Goal: Task Accomplishment & Management: Manage account settings

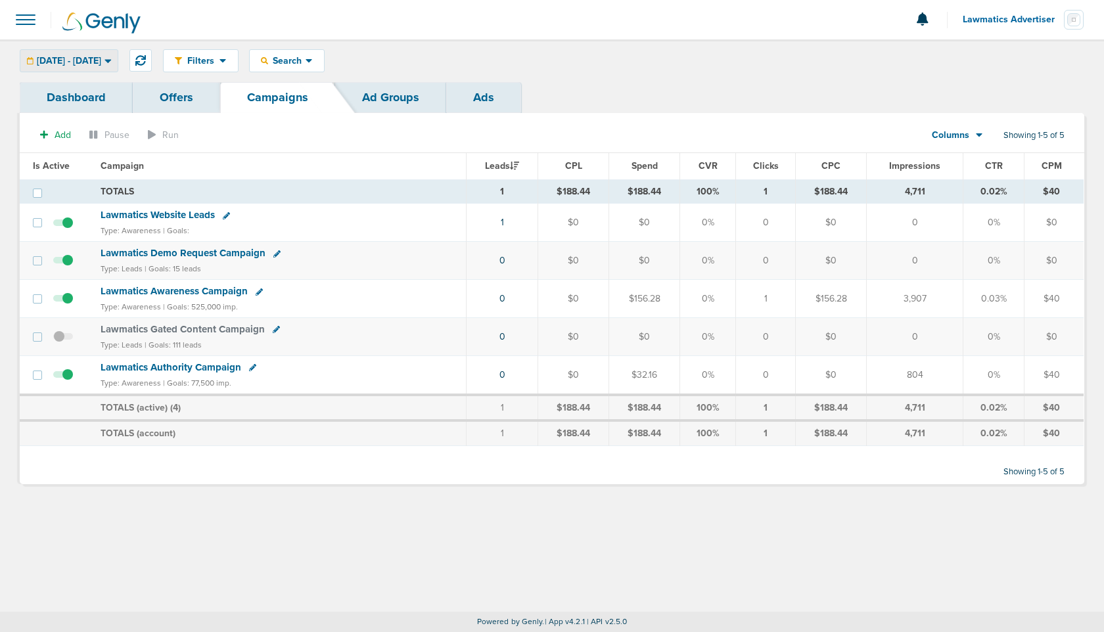
click at [101, 63] on span "[DATE] - [DATE]" at bounding box center [69, 61] width 64 height 9
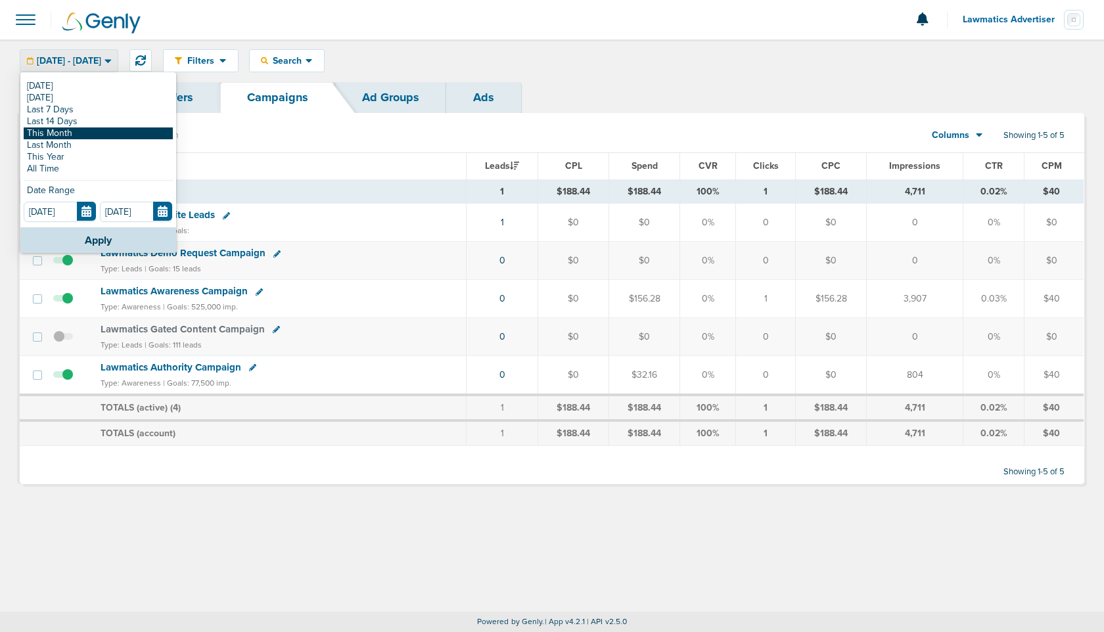
click at [75, 132] on link "This Month" at bounding box center [98, 134] width 149 height 12
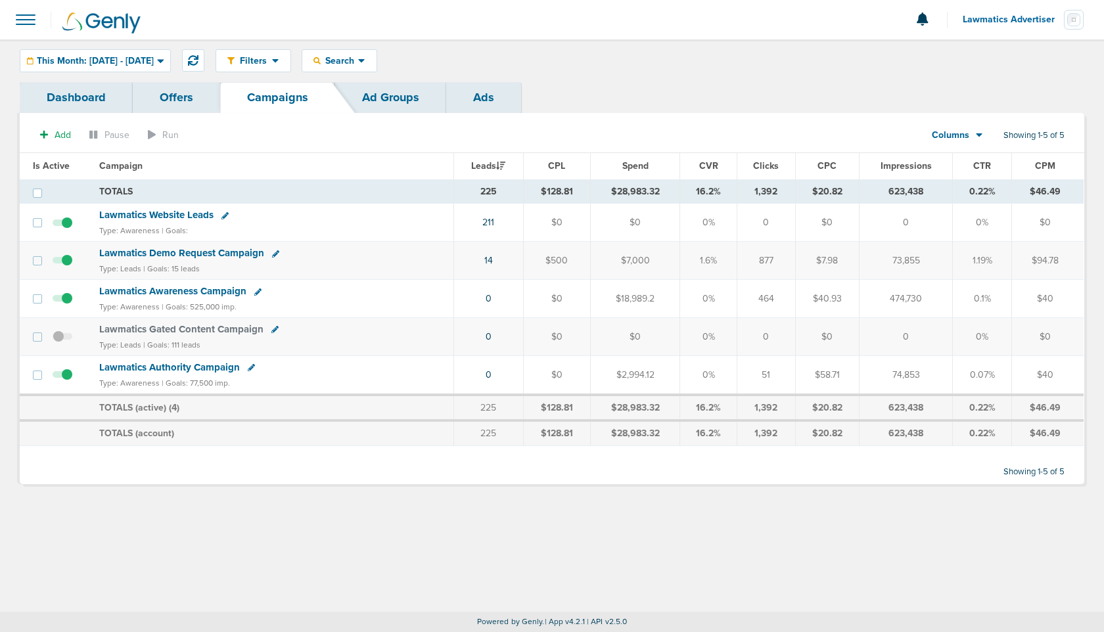
click at [60, 94] on link "Dashboard" at bounding box center [76, 97] width 113 height 31
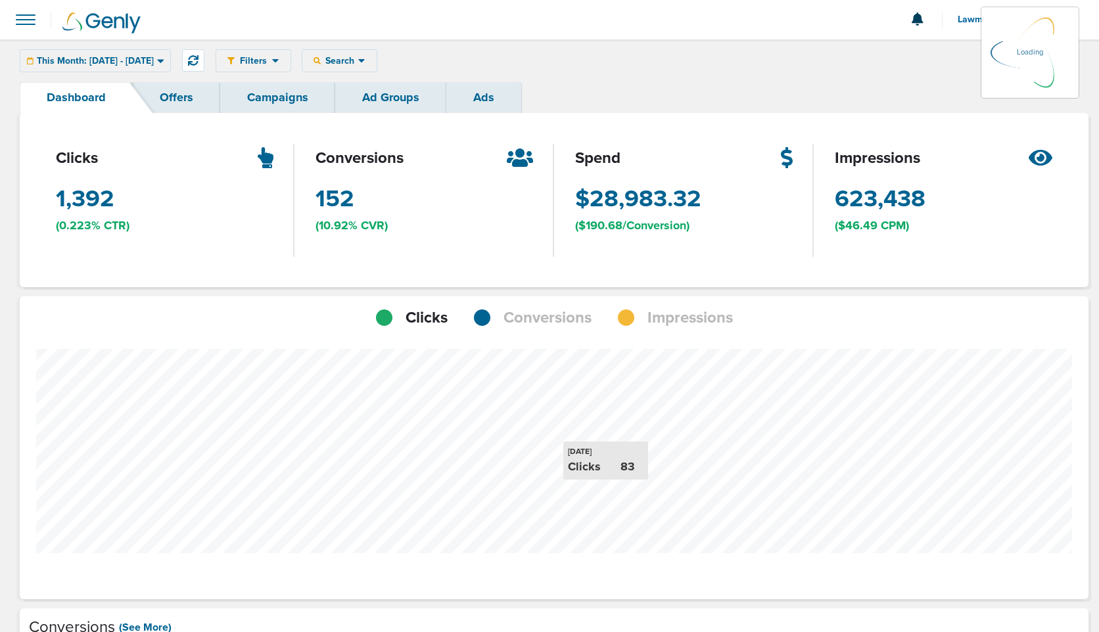
scroll to position [1023, 1059]
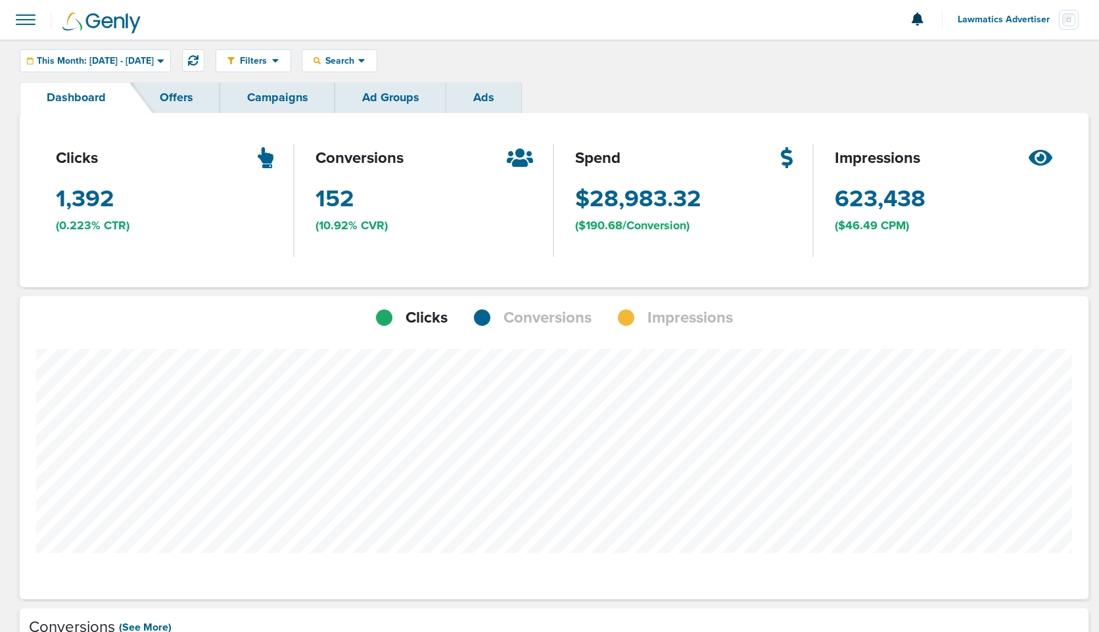
click at [546, 315] on span "Conversions" at bounding box center [547, 318] width 88 height 22
click at [137, 64] on span "This Month: [DATE] - [DATE]" at bounding box center [95, 61] width 117 height 9
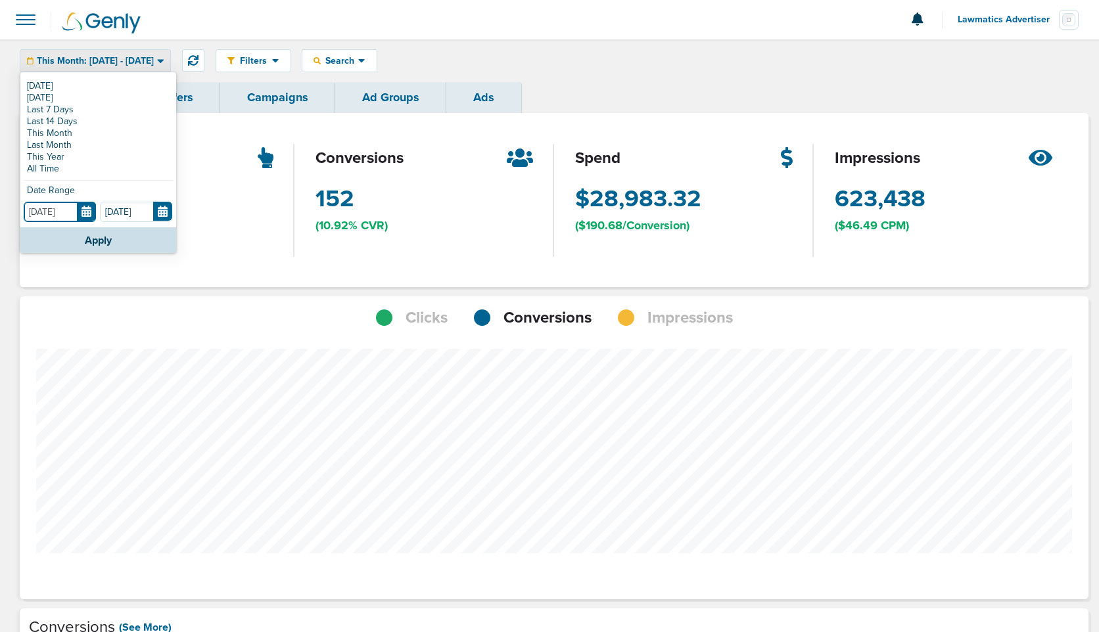
click at [83, 208] on input "[DATE]" at bounding box center [60, 212] width 72 height 20
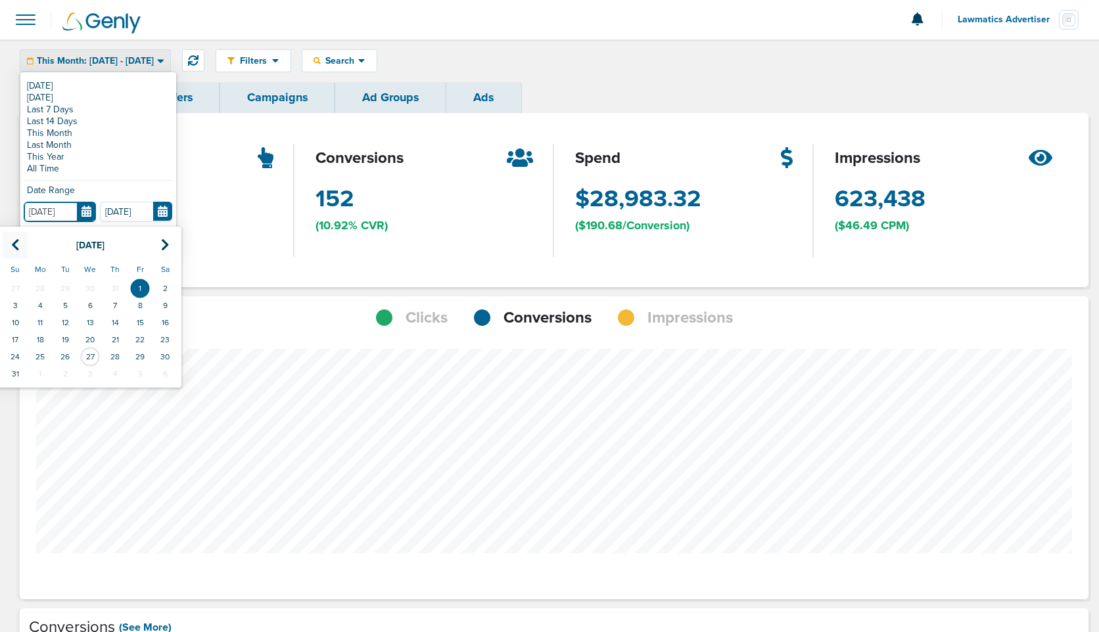
click at [15, 249] on icon at bounding box center [15, 245] width 9 height 13
click at [71, 286] on td "1" at bounding box center [65, 288] width 25 height 17
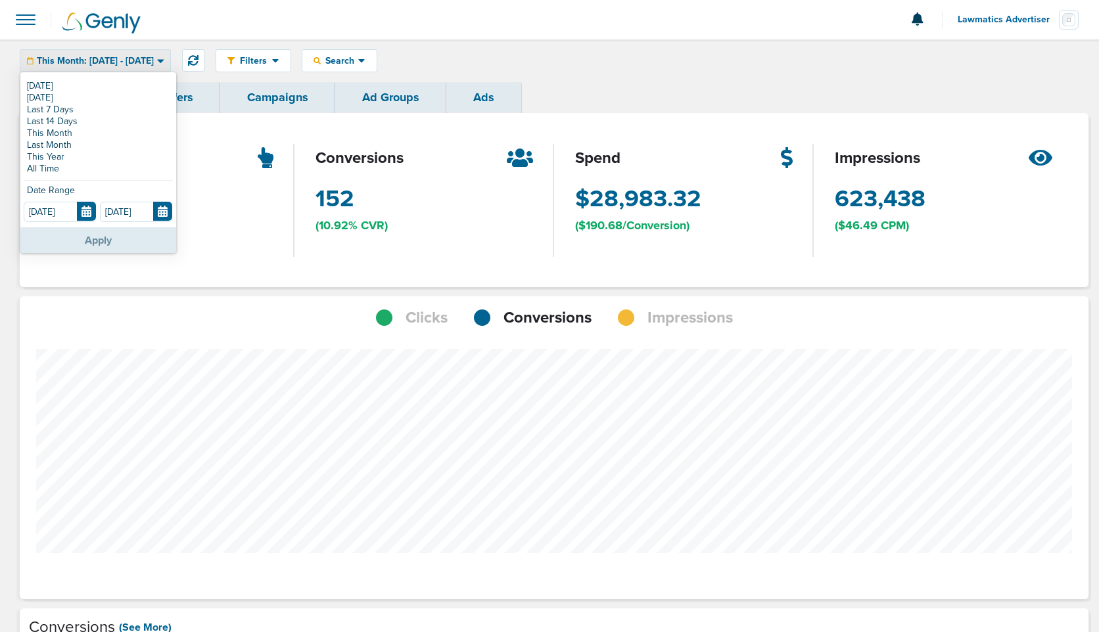
click at [94, 243] on button "Apply" at bounding box center [98, 240] width 156 height 26
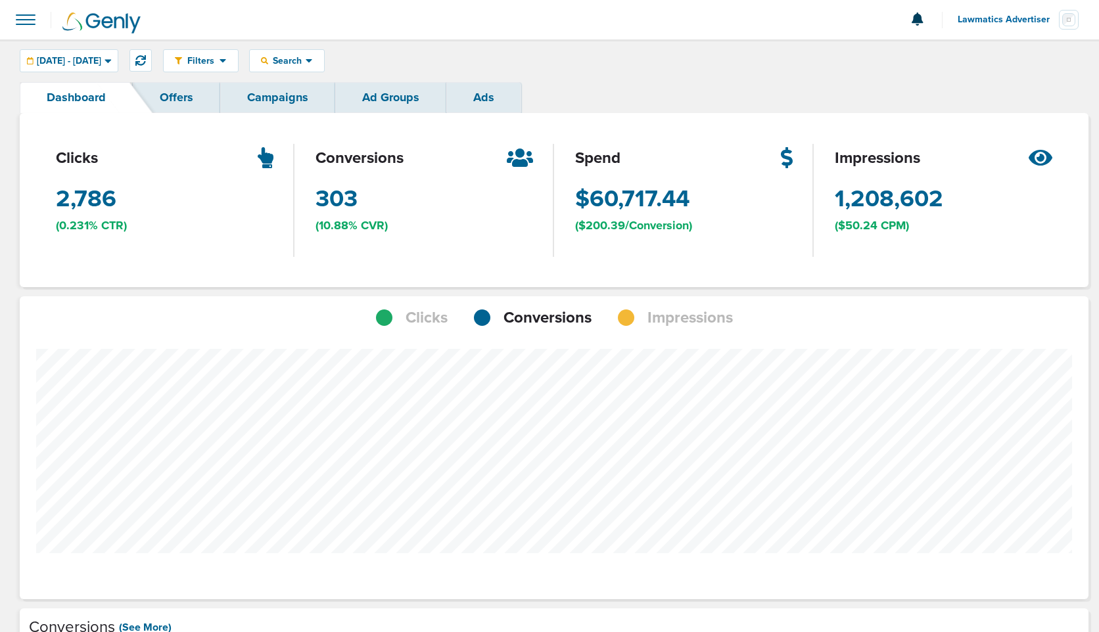
click at [283, 102] on link "Campaigns" at bounding box center [277, 97] width 115 height 31
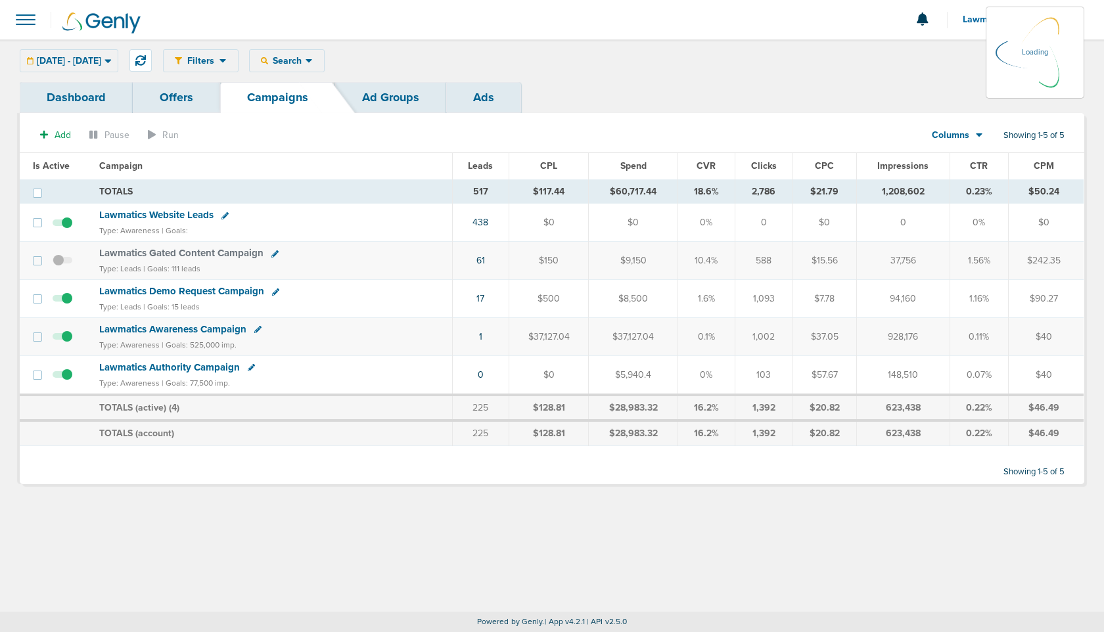
click at [974, 134] on div "Columns Media Stats Sales Performance Custom" at bounding box center [958, 135] width 92 height 25
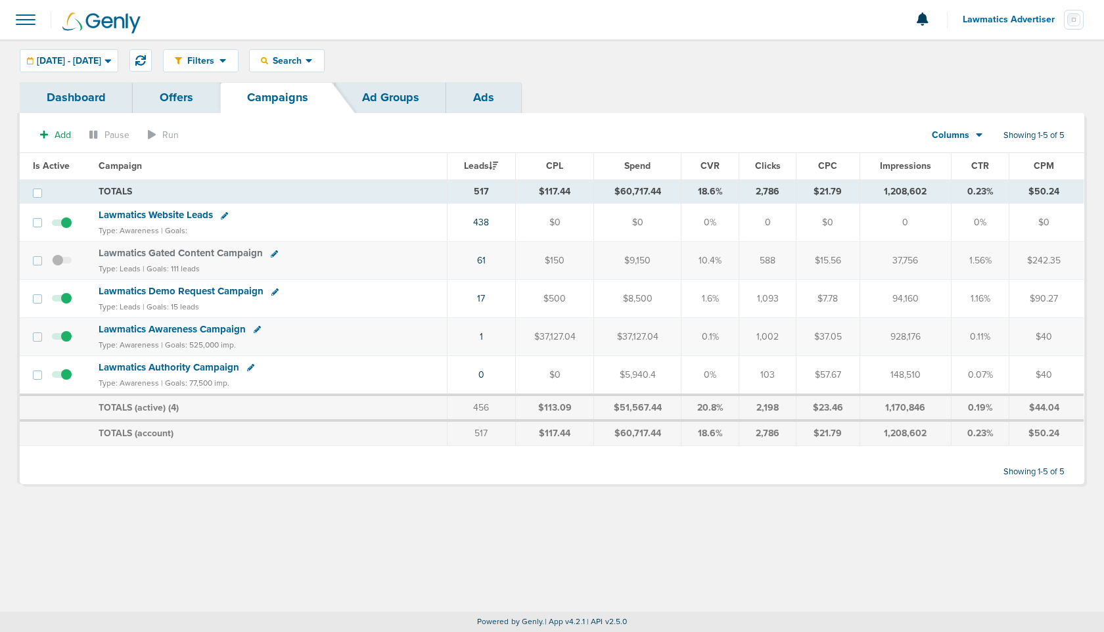
click at [974, 134] on div "Columns" at bounding box center [950, 135] width 58 height 13
click at [967, 172] on link "Sales Performance" at bounding box center [986, 174] width 131 height 16
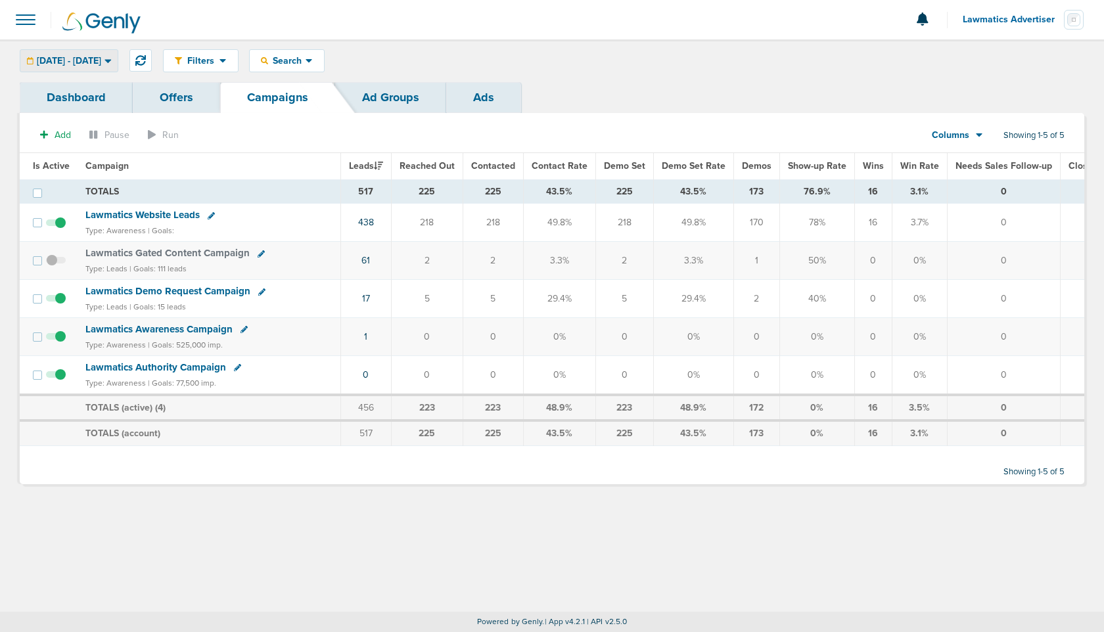
click at [64, 51] on div "[DATE] - [DATE]" at bounding box center [68, 61] width 97 height 22
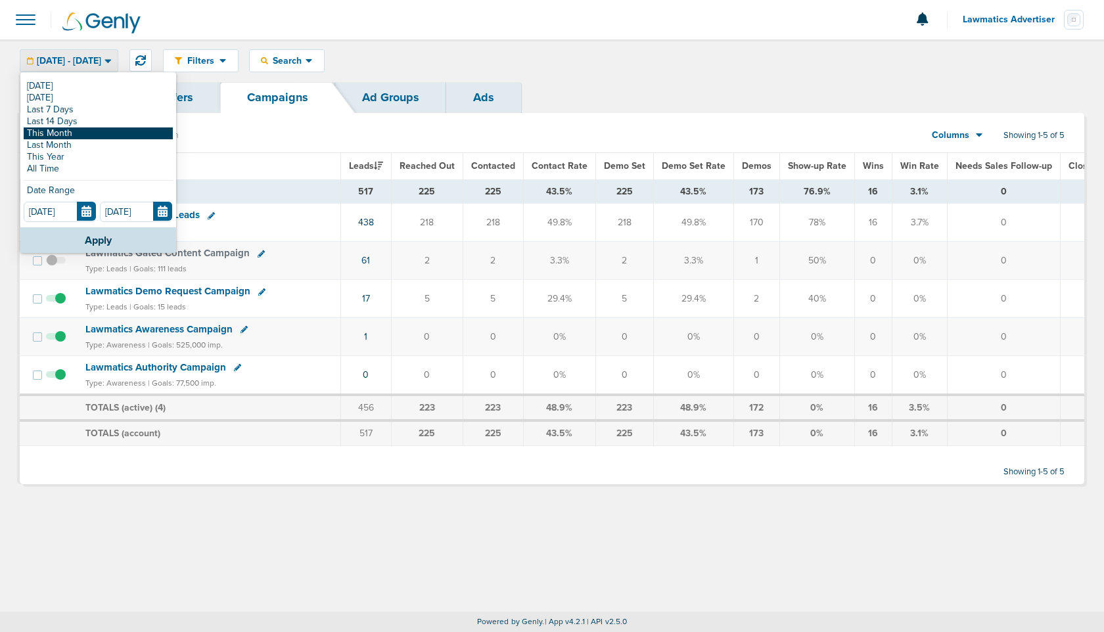
click at [68, 134] on link "This Month" at bounding box center [98, 134] width 149 height 12
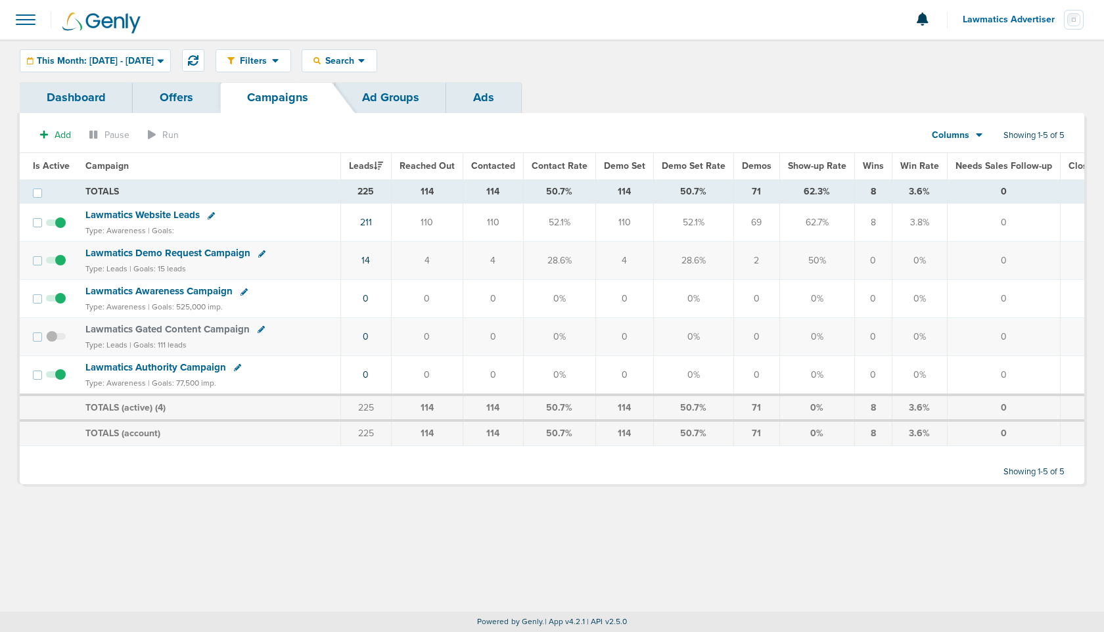
click at [137, 64] on span "This Month: [DATE] - [DATE]" at bounding box center [95, 61] width 117 height 9
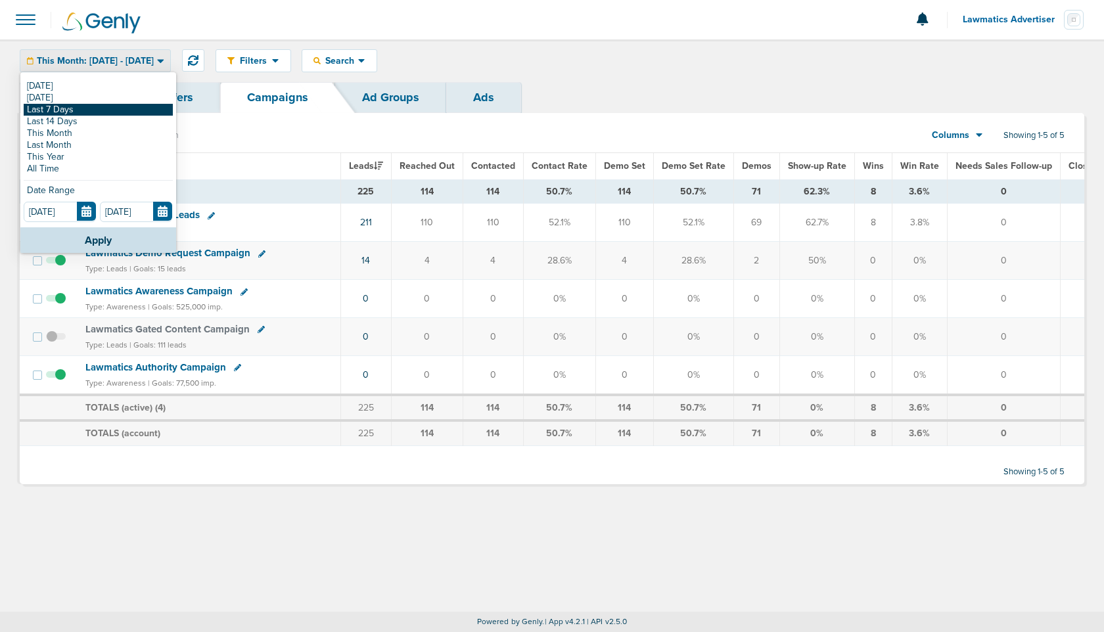
click at [106, 108] on link "Last 7 Days" at bounding box center [98, 110] width 149 height 12
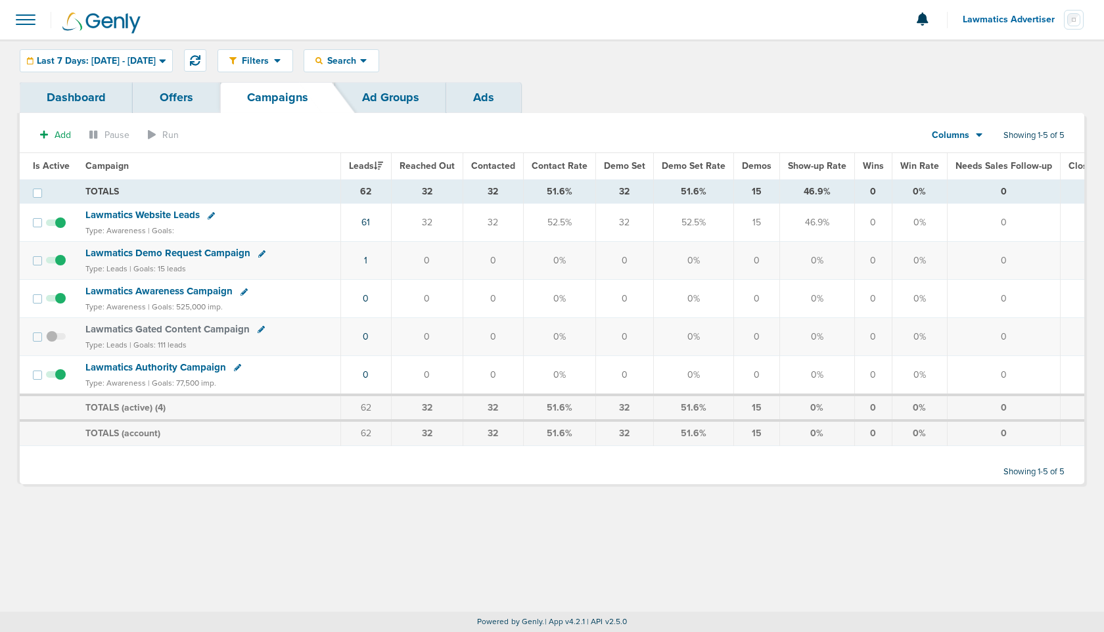
click at [156, 57] on span "Last 7 Days: [DATE] - [DATE]" at bounding box center [96, 61] width 119 height 9
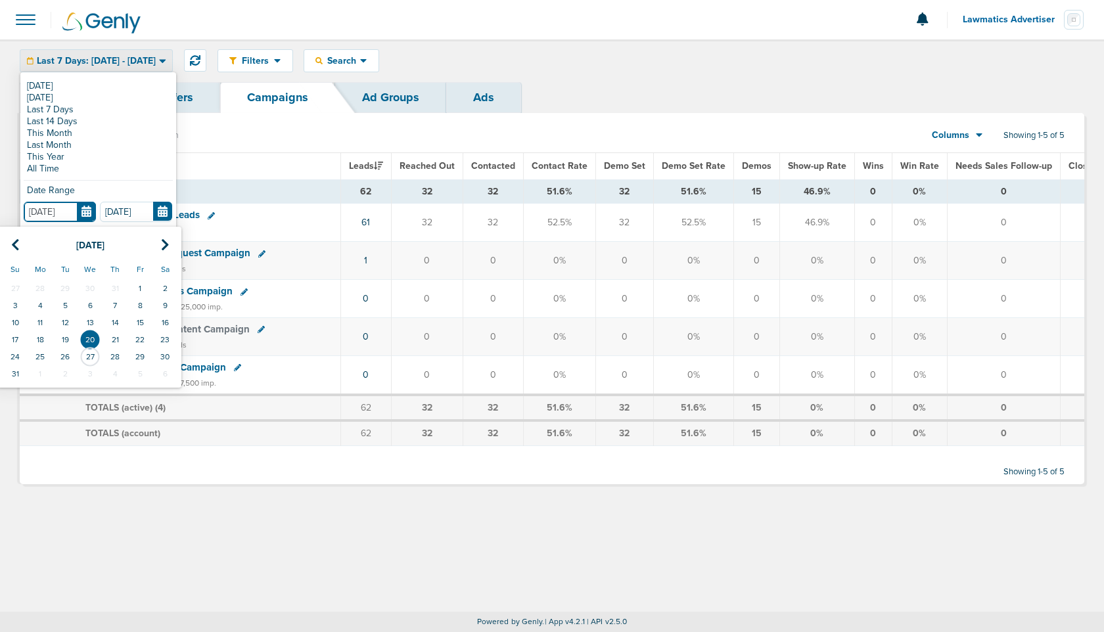
click at [84, 214] on input "[DATE]" at bounding box center [60, 212] width 72 height 20
click at [18, 338] on td "17" at bounding box center [15, 339] width 25 height 17
type input "[DATE]"
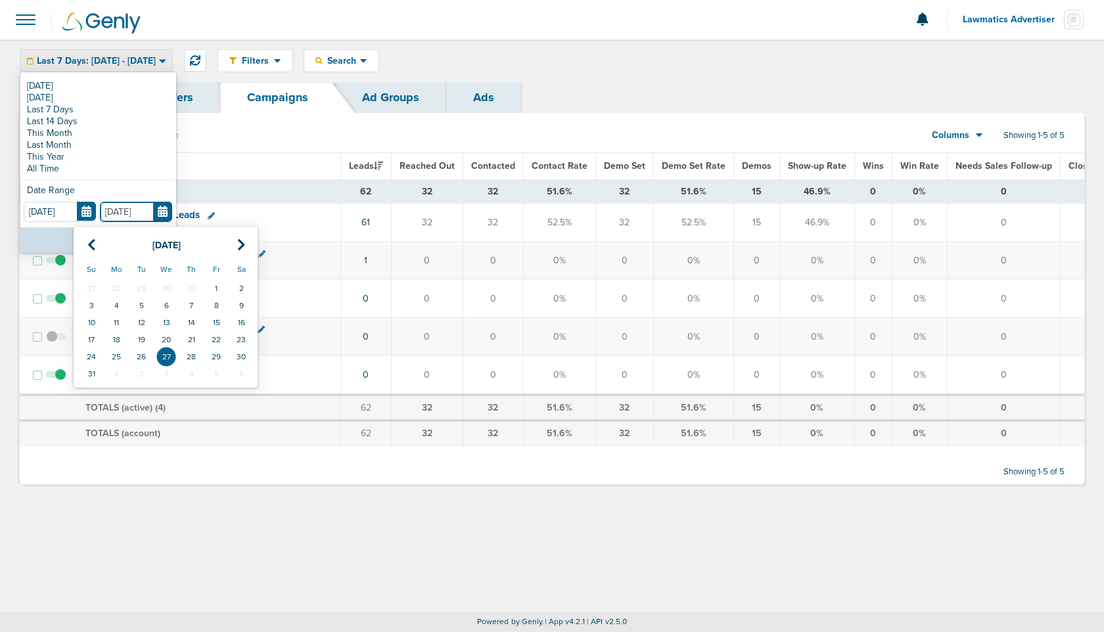
click at [162, 214] on input "[DATE]" at bounding box center [136, 212] width 72 height 20
click at [143, 353] on td "26" at bounding box center [141, 356] width 25 height 17
type input "[DATE]"
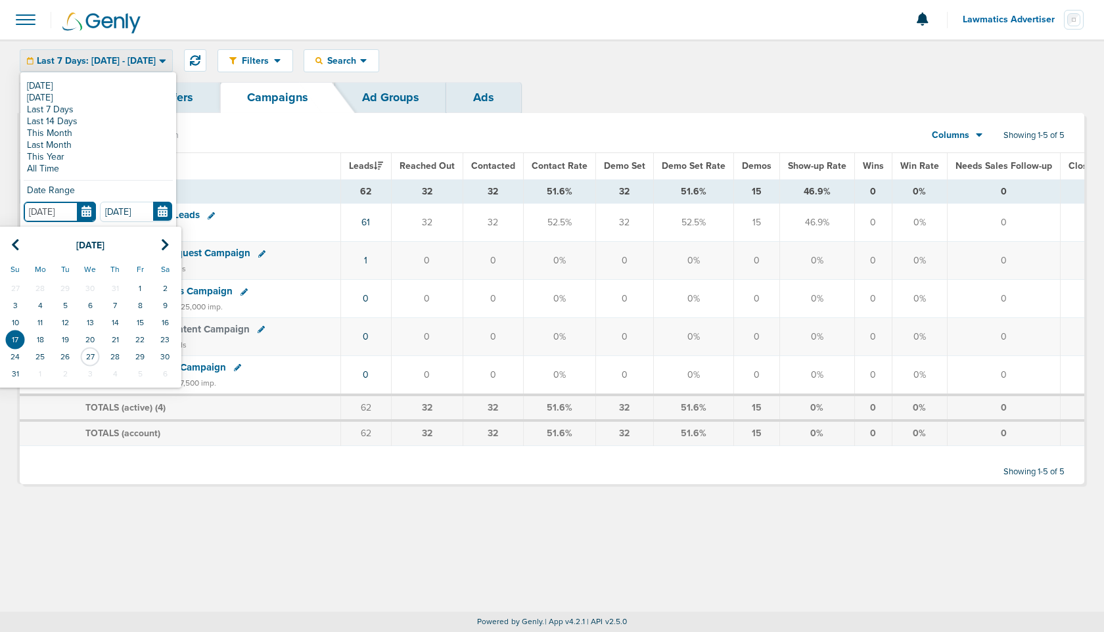
click at [90, 213] on input "[DATE]" at bounding box center [60, 212] width 72 height 20
click at [18, 357] on td "24" at bounding box center [15, 356] width 25 height 17
type input "[DATE]"
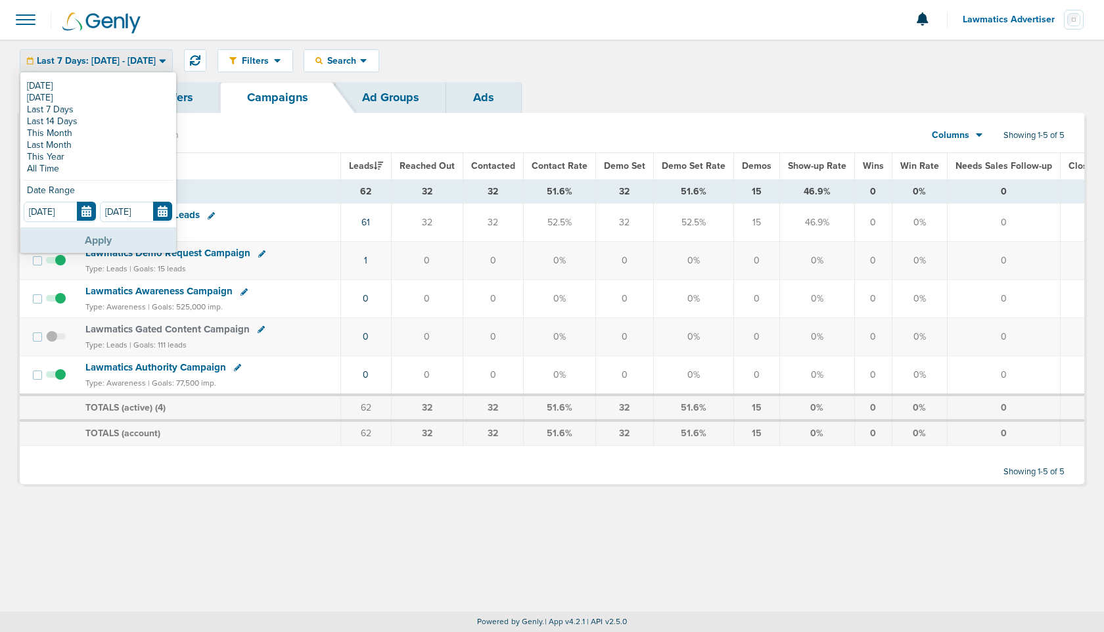
click at [91, 239] on button "Apply" at bounding box center [98, 240] width 156 height 26
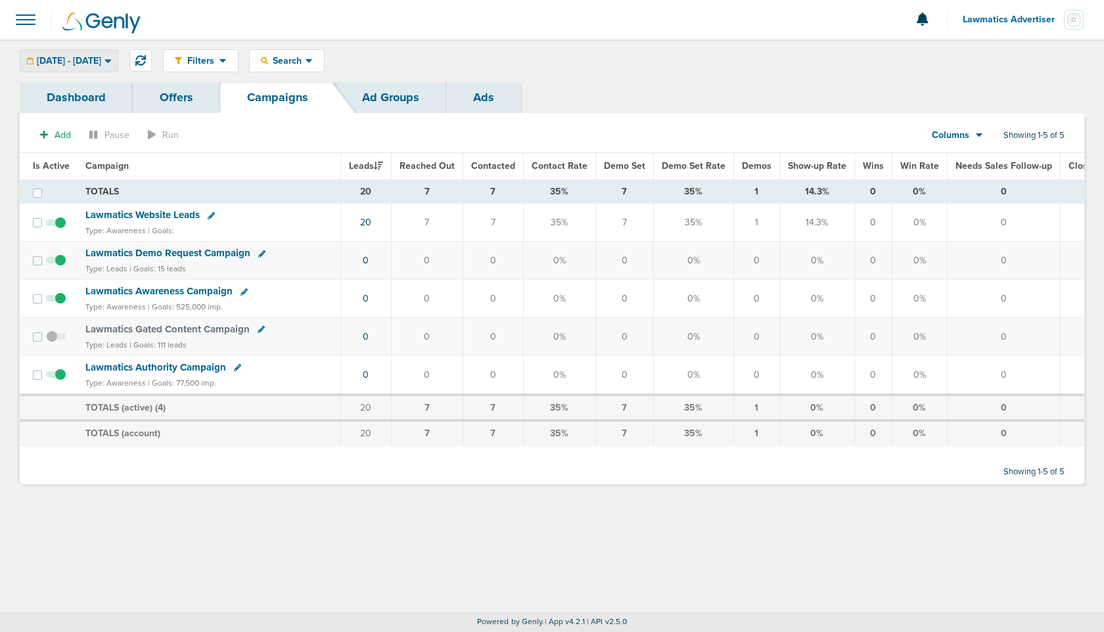
click at [101, 65] on span "[DATE] - [DATE]" at bounding box center [69, 61] width 64 height 9
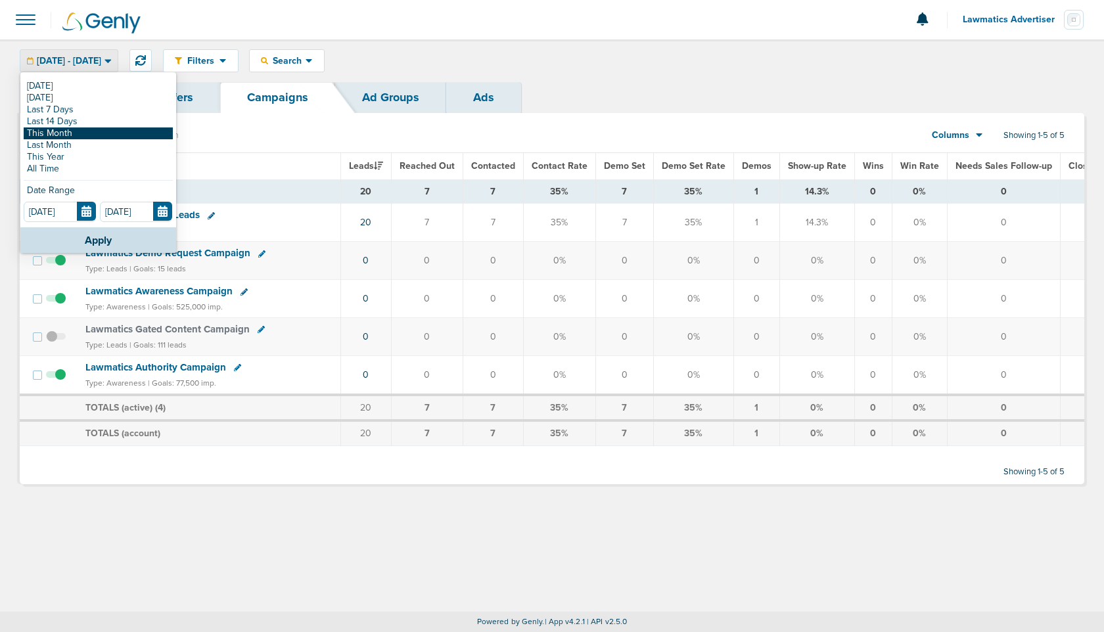
click at [88, 129] on link "This Month" at bounding box center [98, 134] width 149 height 12
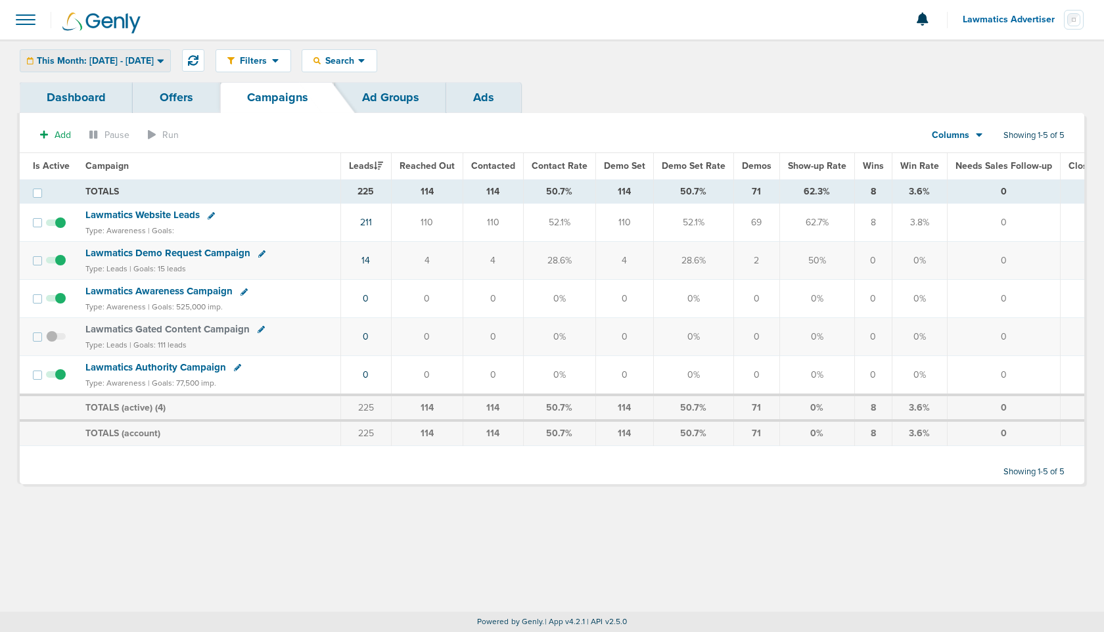
click at [152, 63] on span "This Month: [DATE] - [DATE]" at bounding box center [95, 61] width 117 height 9
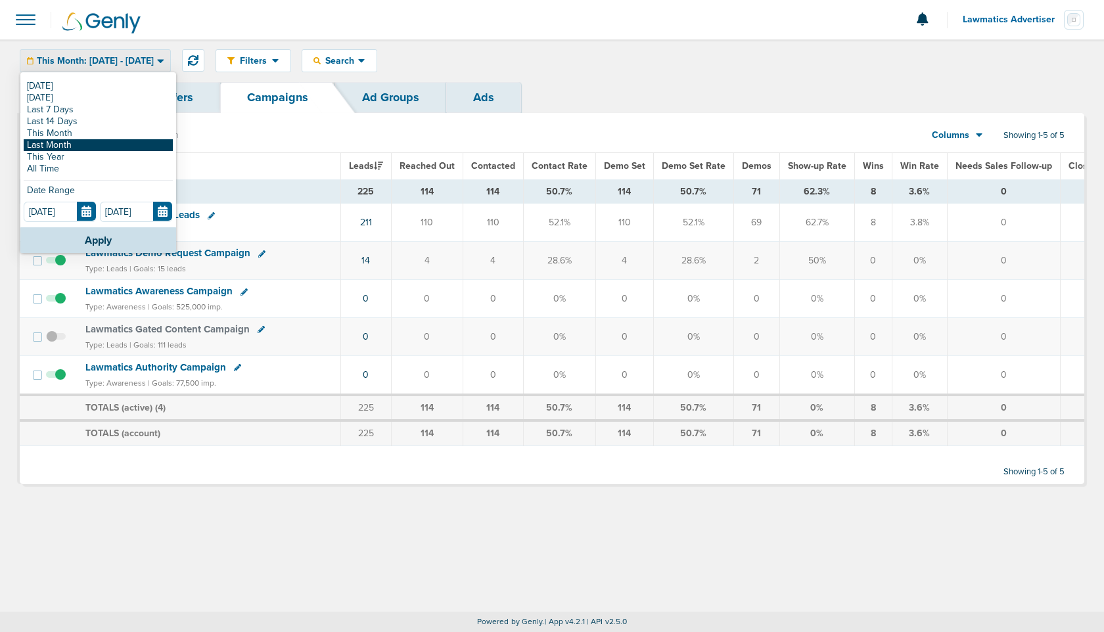
click at [85, 148] on link "Last Month" at bounding box center [98, 145] width 149 height 12
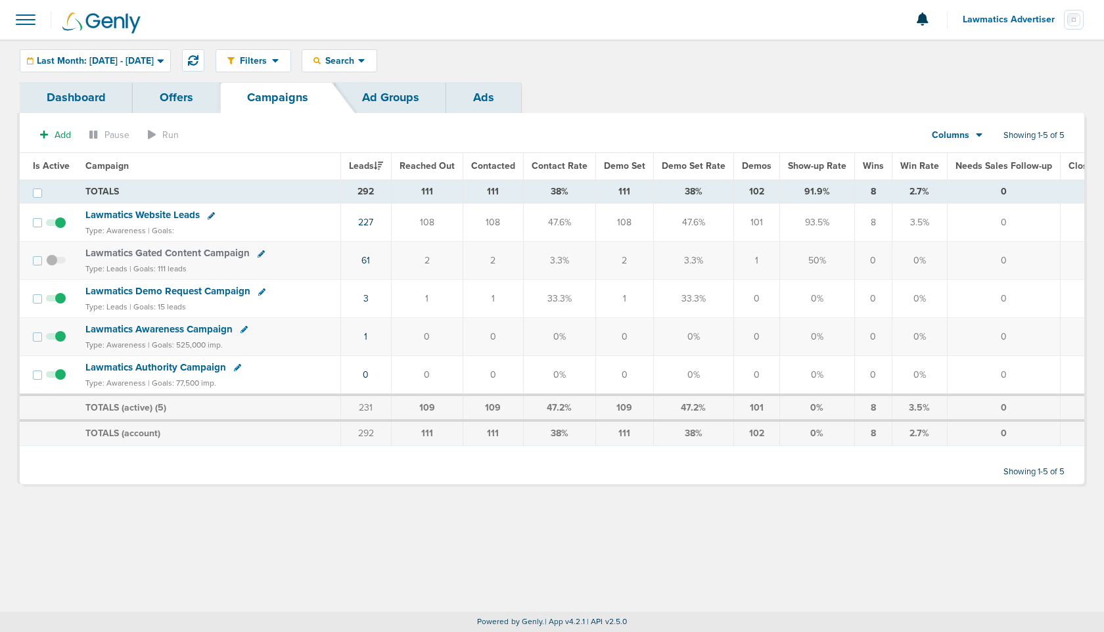
drag, startPoint x: 741, startPoint y: 219, endPoint x: 760, endPoint y: 221, distance: 18.6
click at [760, 221] on td "101" at bounding box center [756, 223] width 46 height 38
drag, startPoint x: 613, startPoint y: 220, endPoint x: 638, endPoint y: 220, distance: 25.6
click at [638, 220] on td "108" at bounding box center [624, 223] width 58 height 38
drag, startPoint x: 796, startPoint y: 223, endPoint x: 827, endPoint y: 223, distance: 30.9
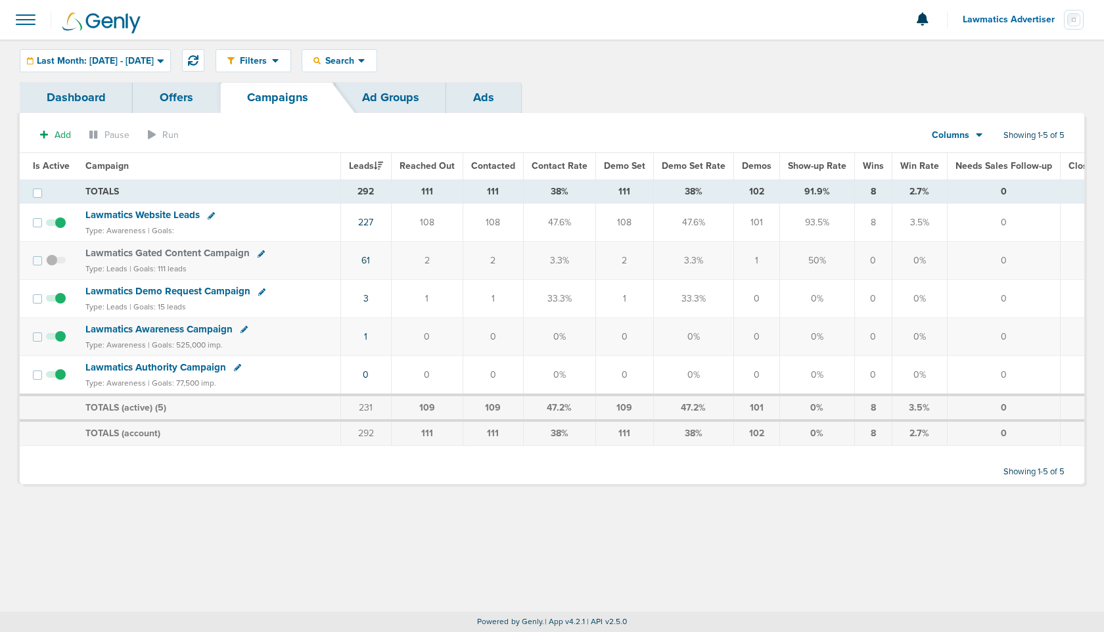
click at [827, 223] on td "93.5%" at bounding box center [816, 223] width 75 height 38
click at [126, 216] on span "Lawmatics Website Leads" at bounding box center [142, 215] width 114 height 12
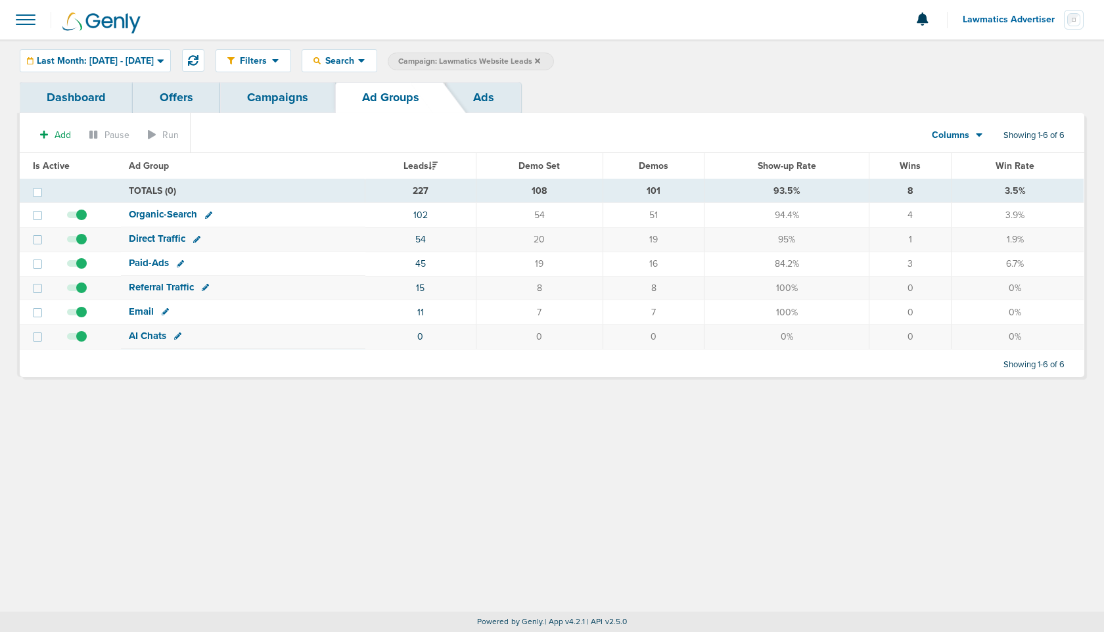
click at [276, 97] on link "Campaigns" at bounding box center [277, 97] width 115 height 31
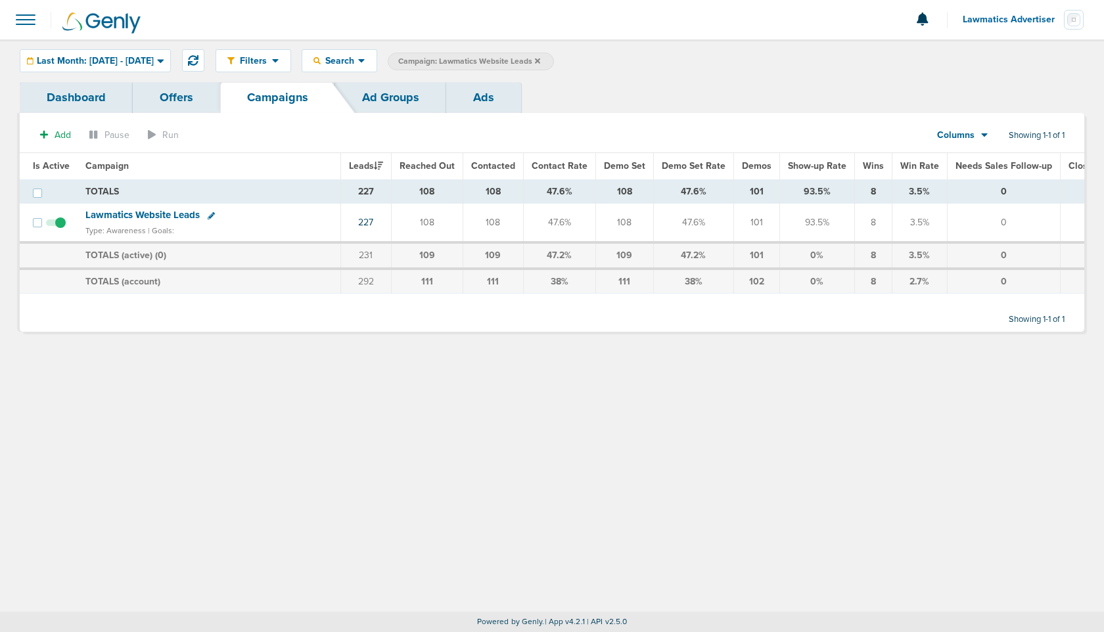
click at [156, 215] on span "Lawmatics Website Leads" at bounding box center [142, 215] width 114 height 12
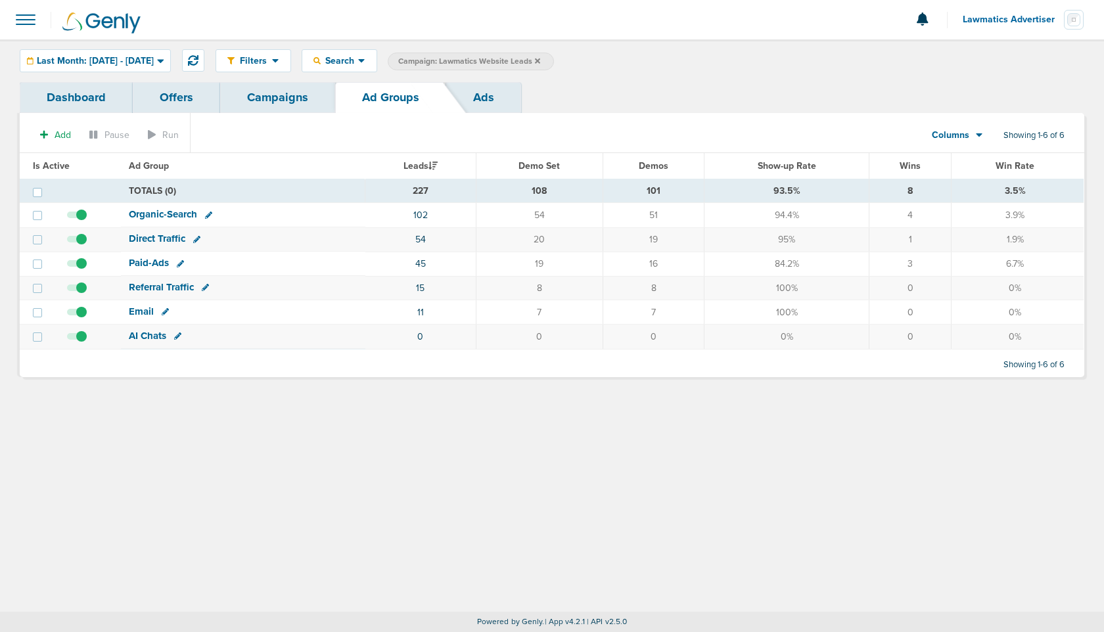
click at [293, 93] on link "Campaigns" at bounding box center [277, 97] width 115 height 31
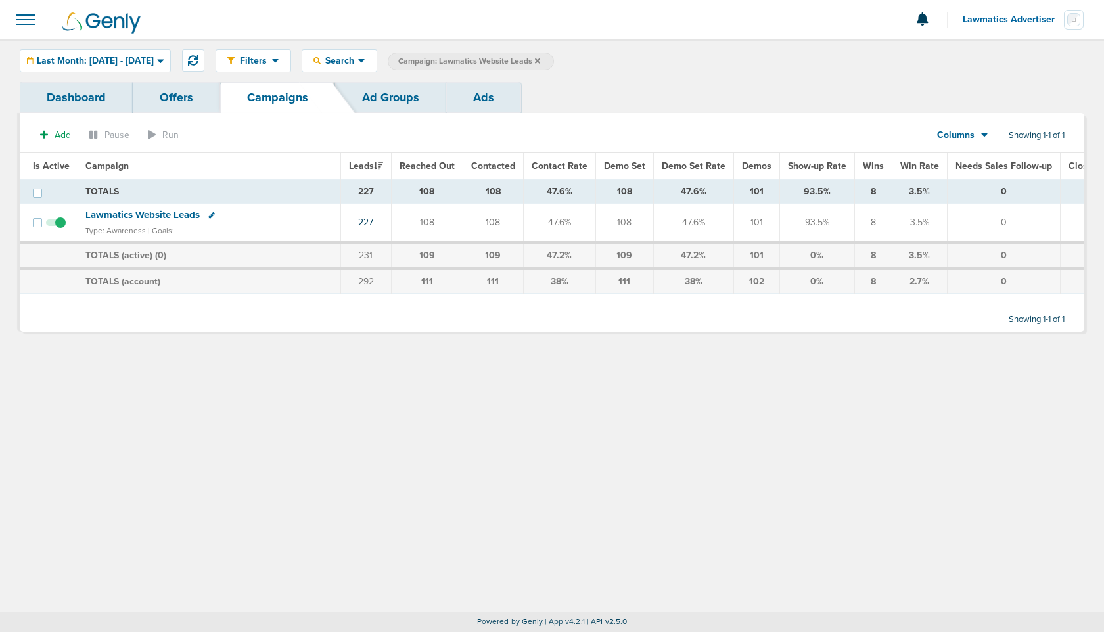
drag, startPoint x: 739, startPoint y: 231, endPoint x: 739, endPoint y: 221, distance: 9.9
click at [739, 221] on td "101" at bounding box center [756, 223] width 46 height 39
click at [471, 102] on link "Ads" at bounding box center [483, 97] width 75 height 31
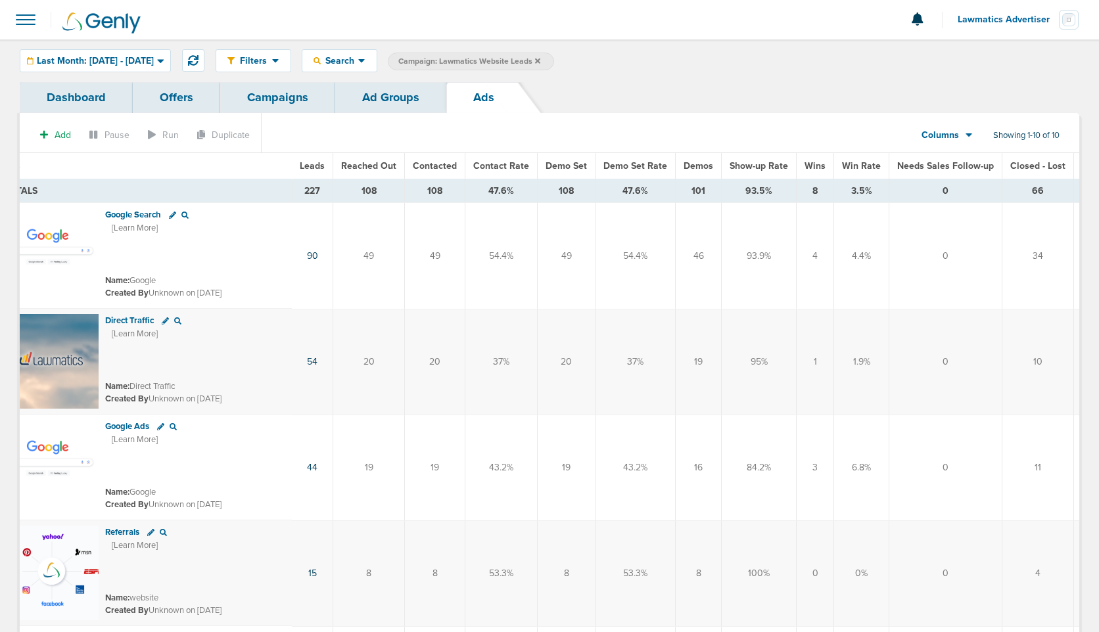
scroll to position [0, 133]
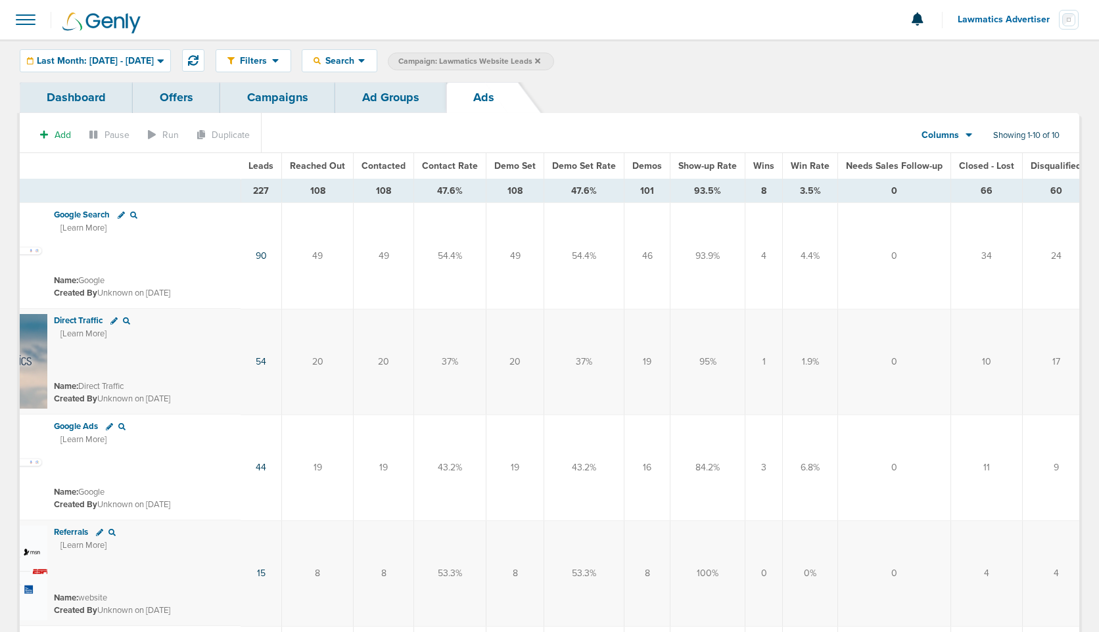
click at [1046, 164] on span "Disqualified" at bounding box center [1056, 165] width 51 height 11
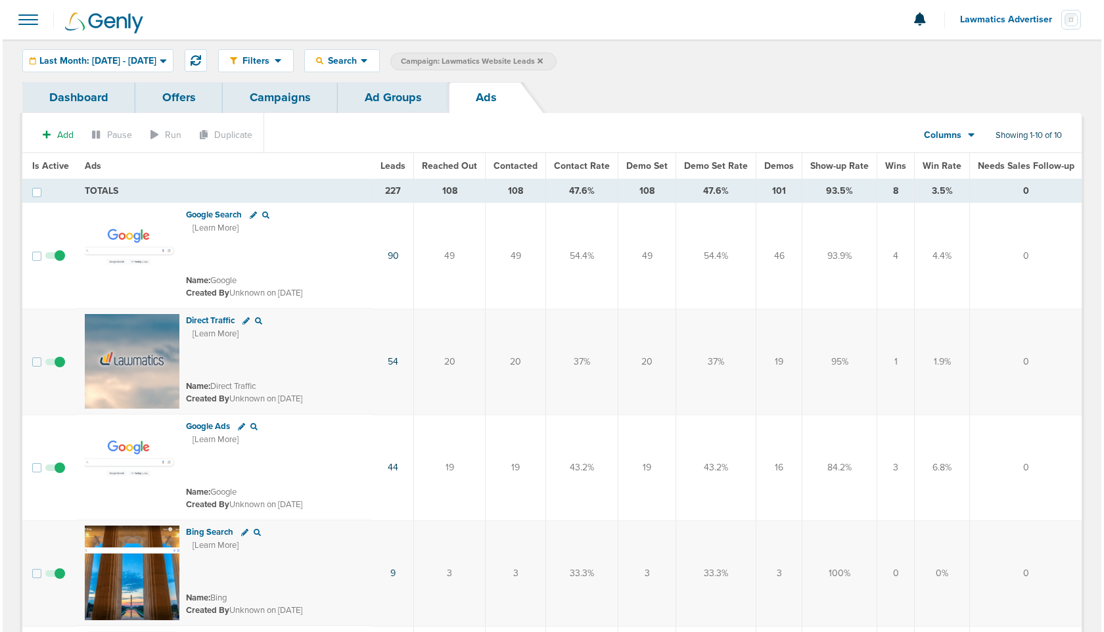
scroll to position [0, 0]
click at [286, 101] on link "Campaigns" at bounding box center [277, 97] width 115 height 31
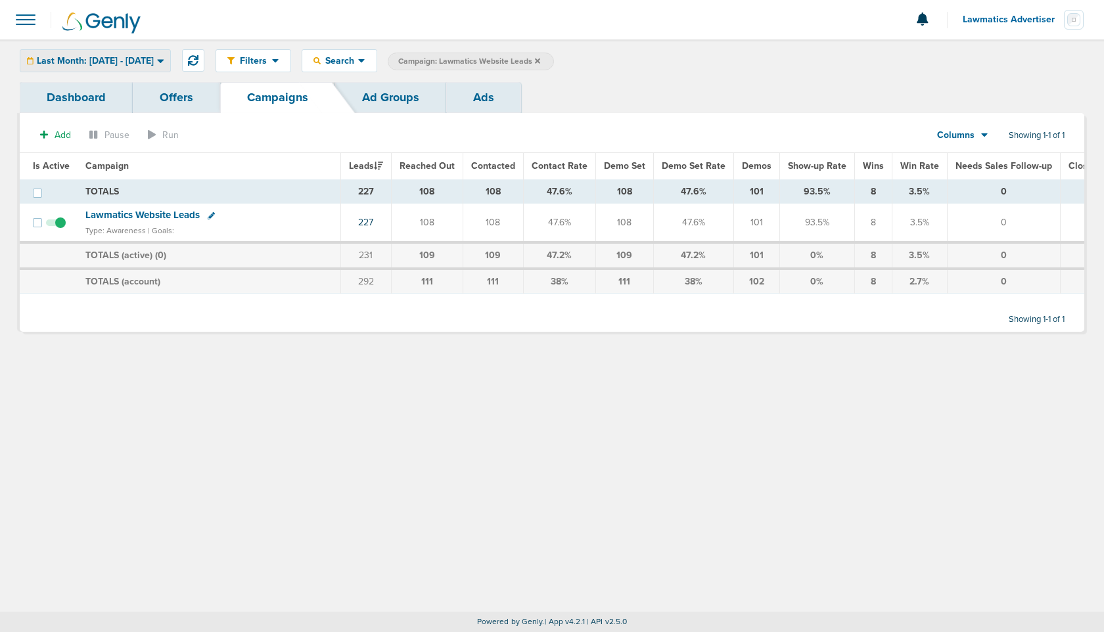
click at [120, 57] on span "Last Month: [DATE] - [DATE]" at bounding box center [95, 61] width 117 height 9
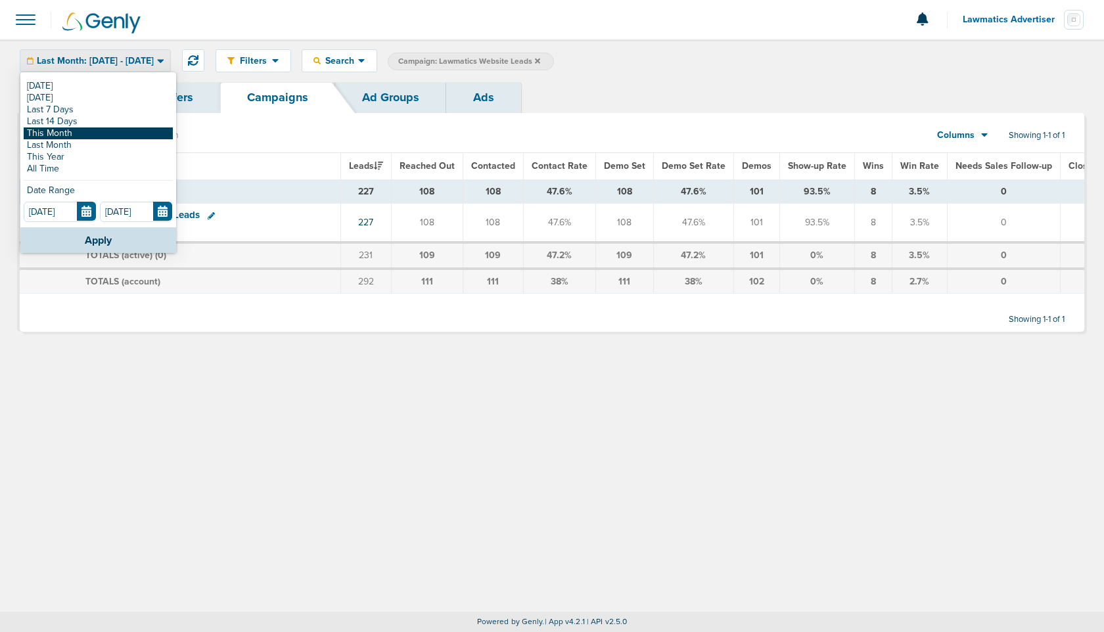
click at [87, 130] on link "This Month" at bounding box center [98, 134] width 149 height 12
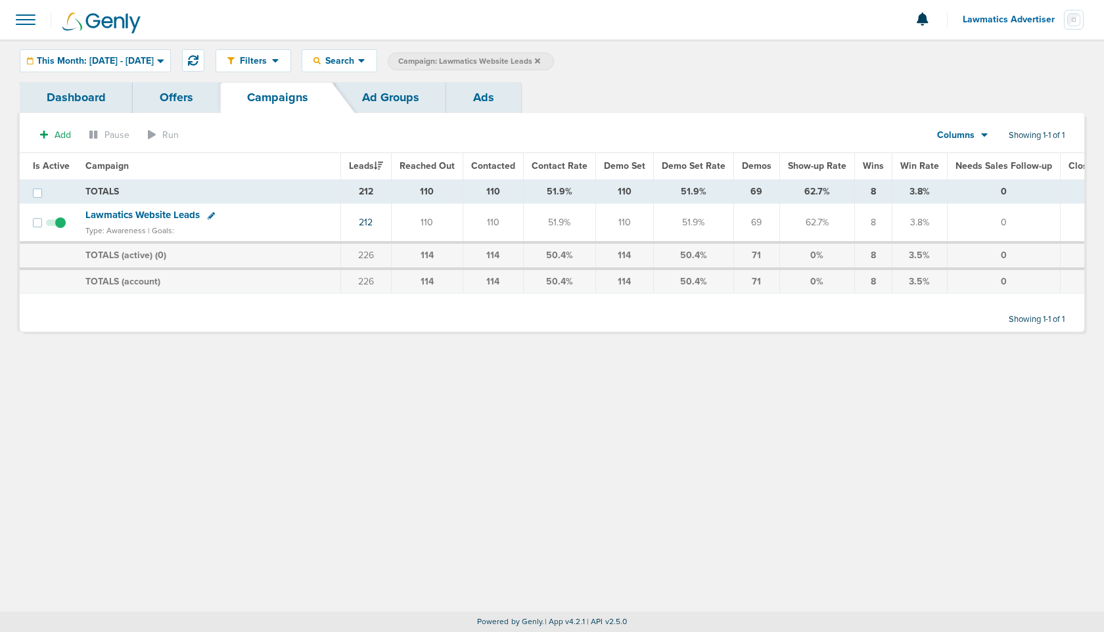
drag, startPoint x: 401, startPoint y: 165, endPoint x: 459, endPoint y: 211, distance: 74.4
click at [459, 211] on table "Is Active Campaign Leads Reached Out Contacted Contact Rate Demo Set Demo Set R…" at bounding box center [612, 223] width 1184 height 141
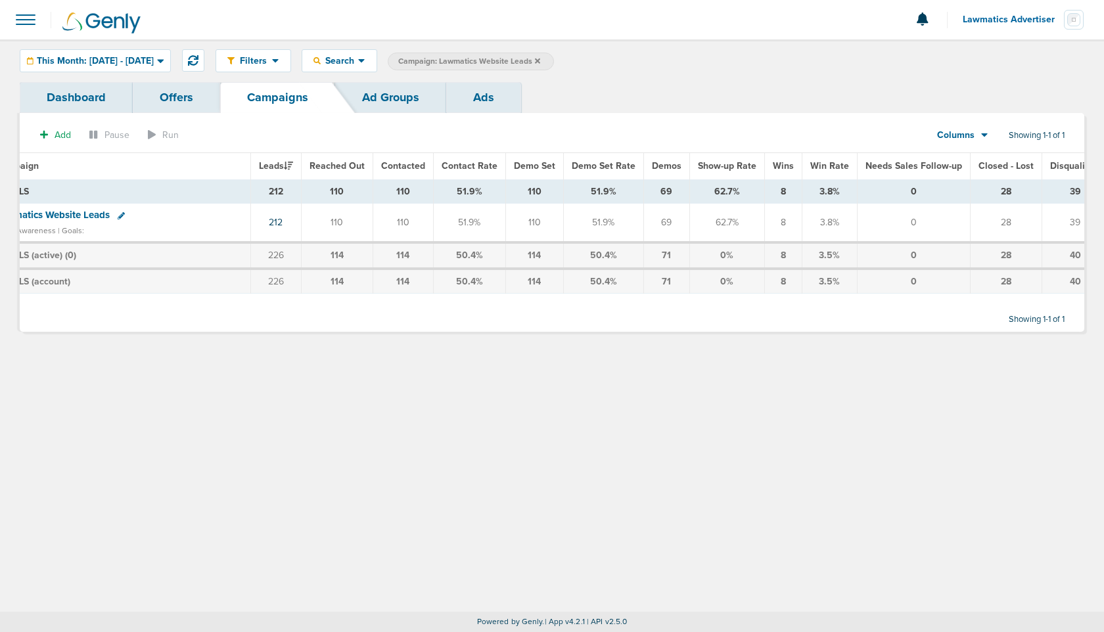
scroll to position [0, 106]
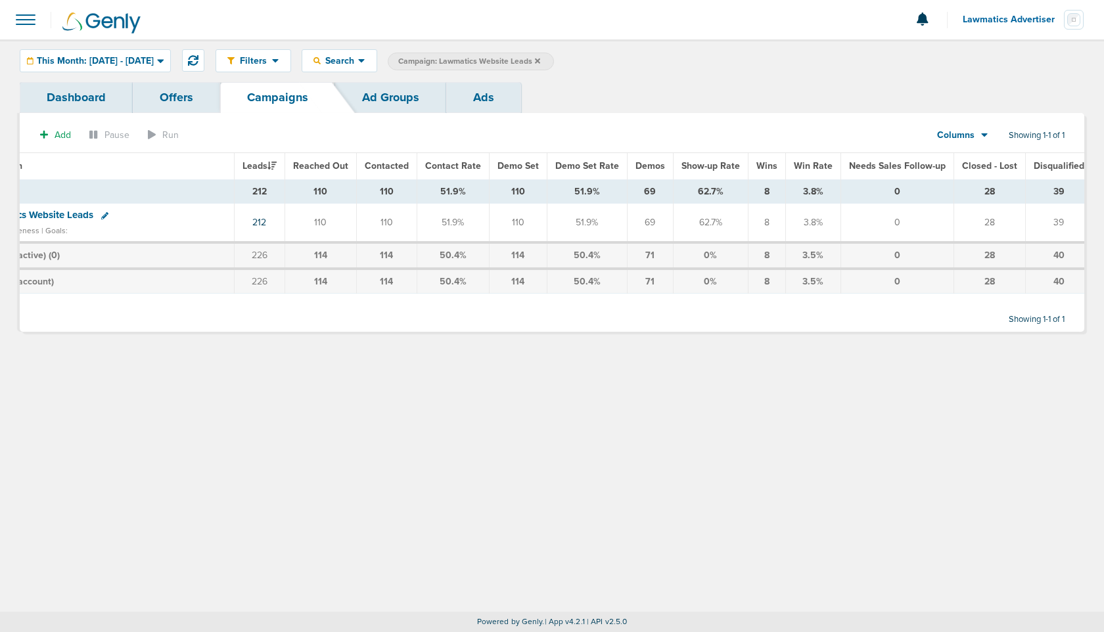
click at [574, 229] on td "51.9%" at bounding box center [587, 223] width 80 height 39
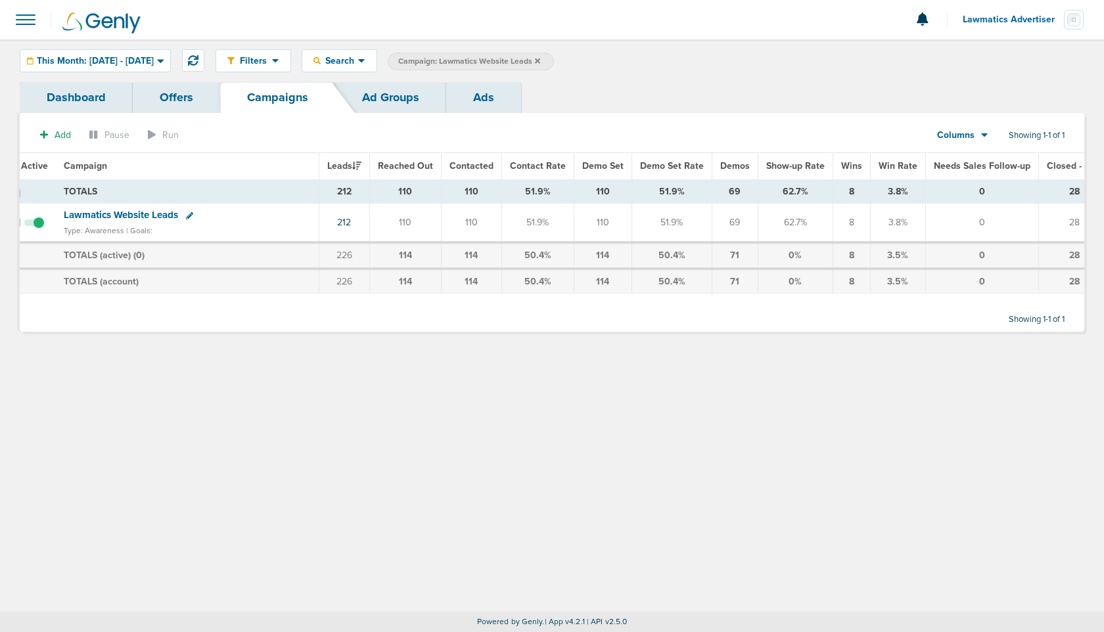
scroll to position [0, 20]
click at [116, 210] on span "Lawmatics Website Leads" at bounding box center [123, 215] width 114 height 12
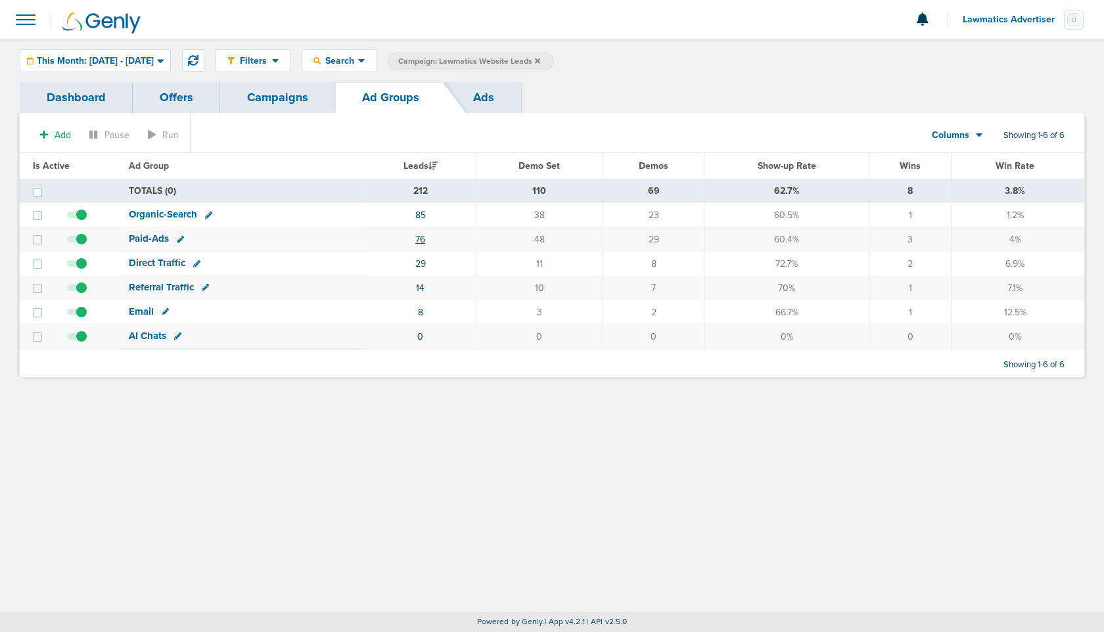
click at [422, 241] on link "76" at bounding box center [420, 239] width 10 height 11
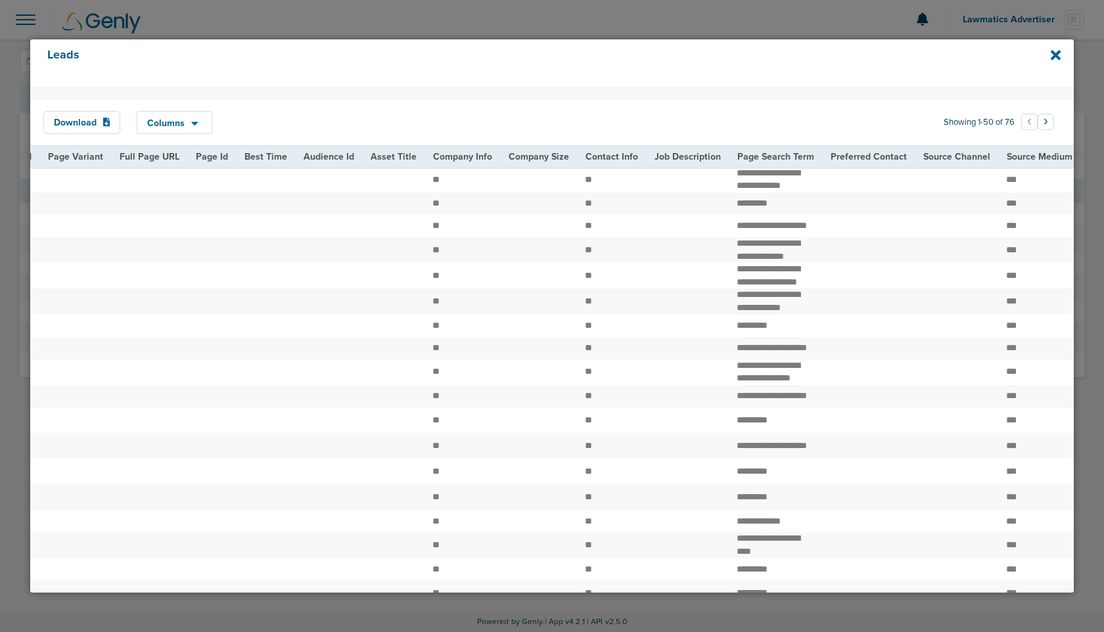
scroll to position [0, 1531]
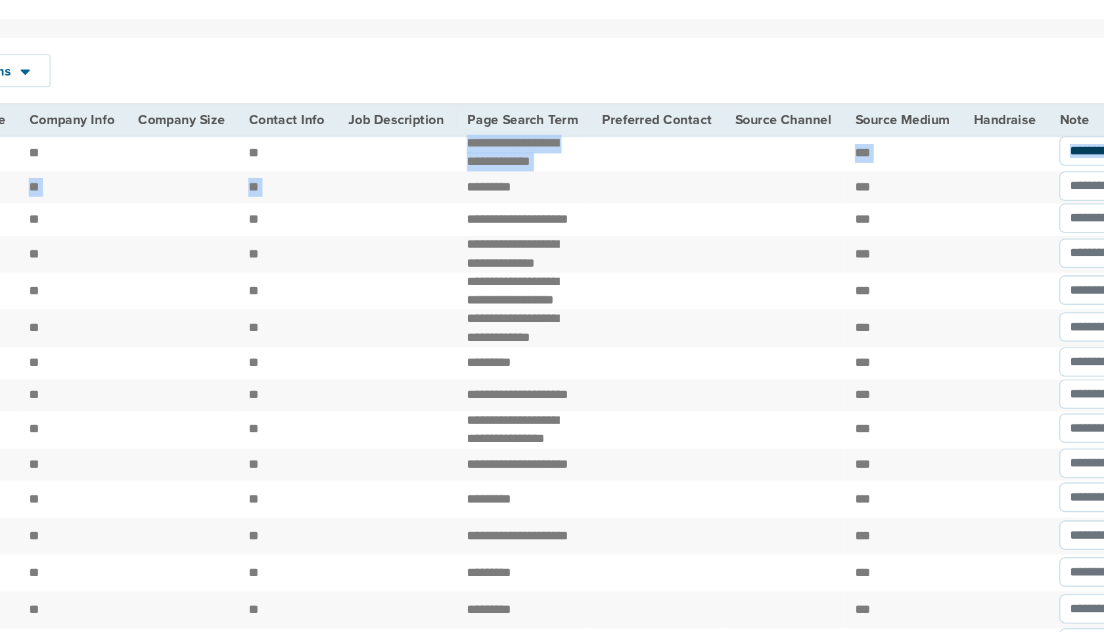
drag, startPoint x: 471, startPoint y: 174, endPoint x: 549, endPoint y: 193, distance: 80.3
click at [549, 191] on td "**********" at bounding box center [540, 180] width 93 height 26
drag, startPoint x: 549, startPoint y: 191, endPoint x: 475, endPoint y: 174, distance: 76.7
click at [494, 174] on td "**********" at bounding box center [540, 180] width 93 height 26
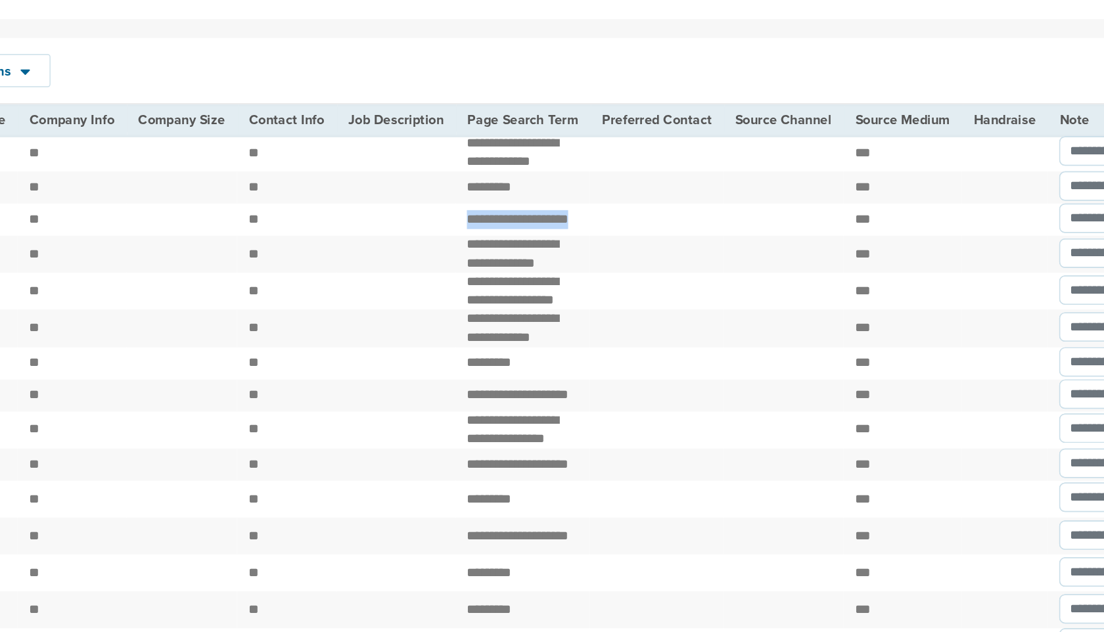
drag, startPoint x: 472, startPoint y: 227, endPoint x: 516, endPoint y: 239, distance: 45.8
click at [516, 237] on td "**********" at bounding box center [540, 226] width 93 height 22
drag, startPoint x: 471, startPoint y: 250, endPoint x: 515, endPoint y: 273, distance: 48.8
click at [515, 263] on td "**********" at bounding box center [540, 250] width 93 height 26
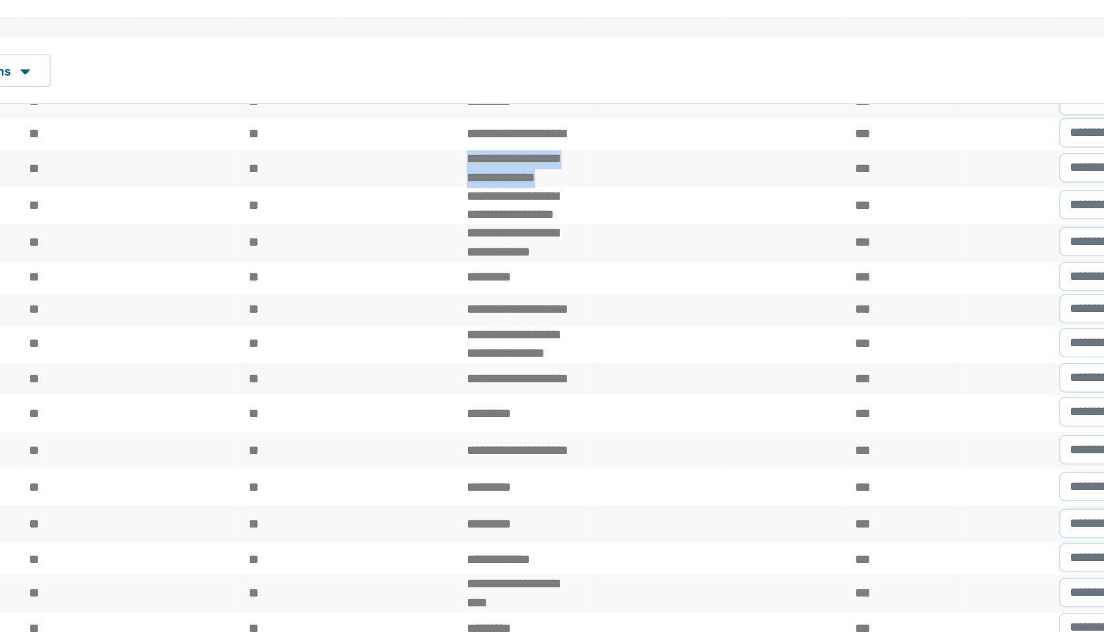
scroll to position [61, 0]
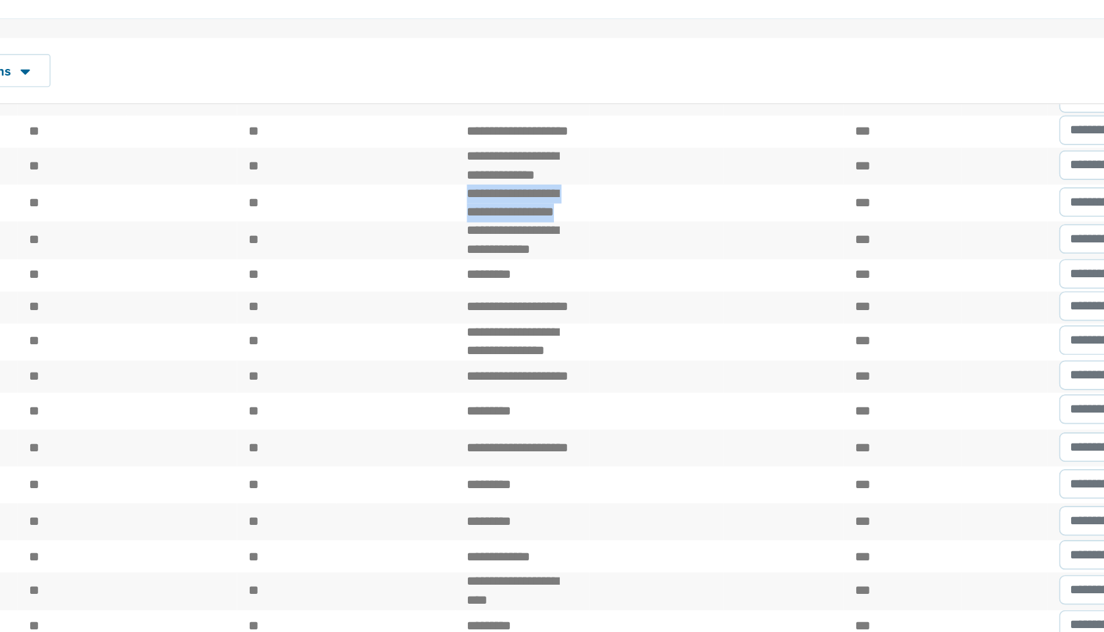
drag, startPoint x: 469, startPoint y: 228, endPoint x: 530, endPoint y: 250, distance: 65.1
click at [530, 227] on td "**********" at bounding box center [540, 215] width 93 height 26
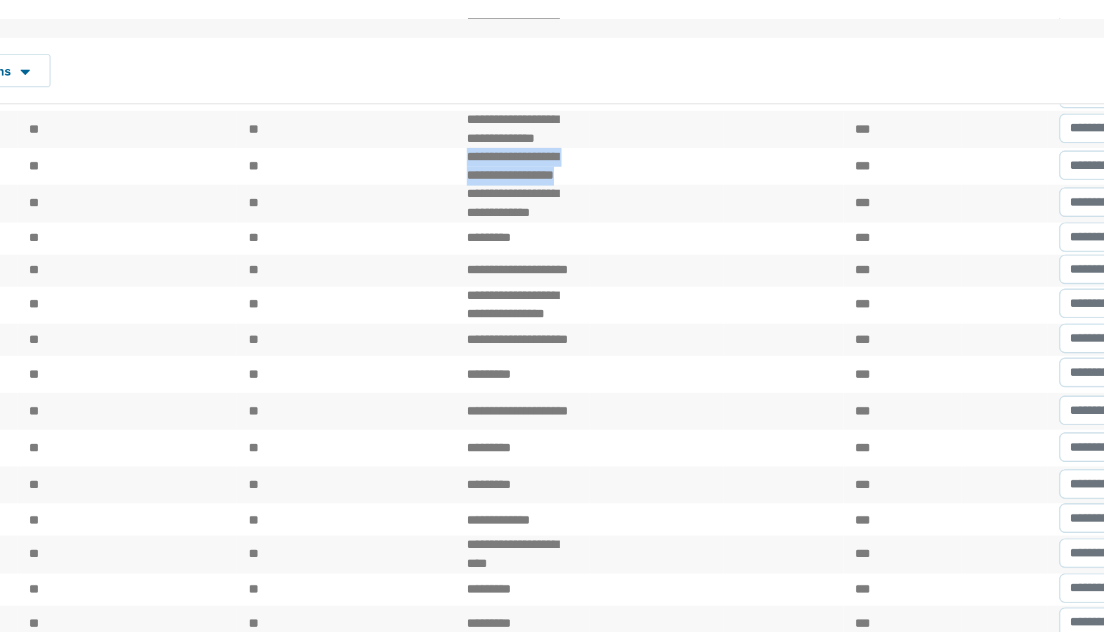
scroll to position [94, 0]
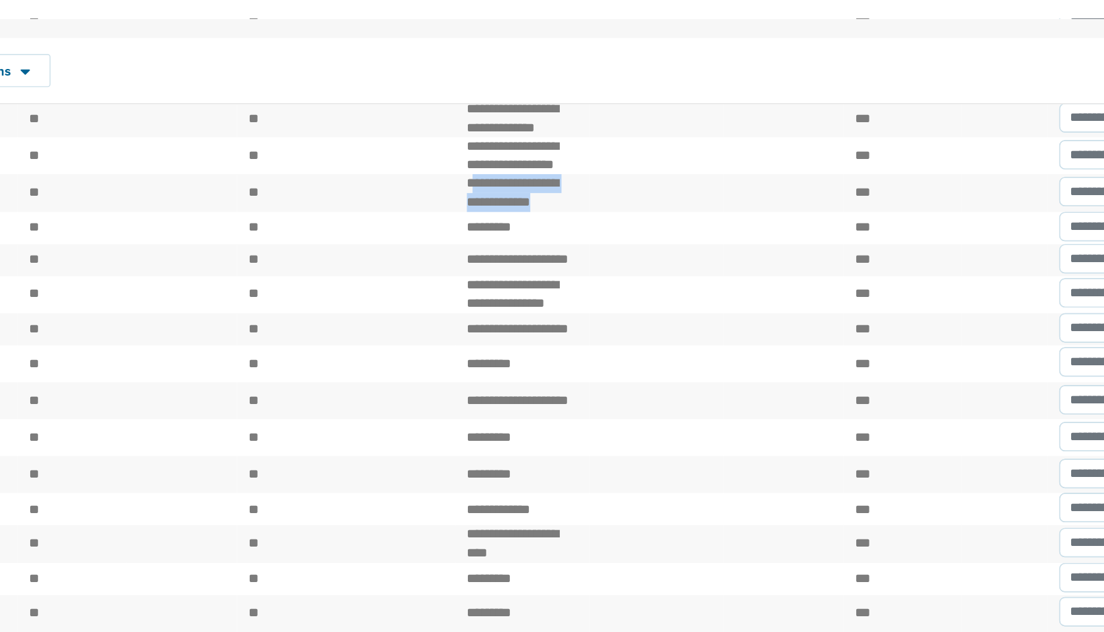
drag, startPoint x: 473, startPoint y: 231, endPoint x: 551, endPoint y: 248, distance: 79.6
click at [551, 220] on td "**********" at bounding box center [540, 208] width 93 height 26
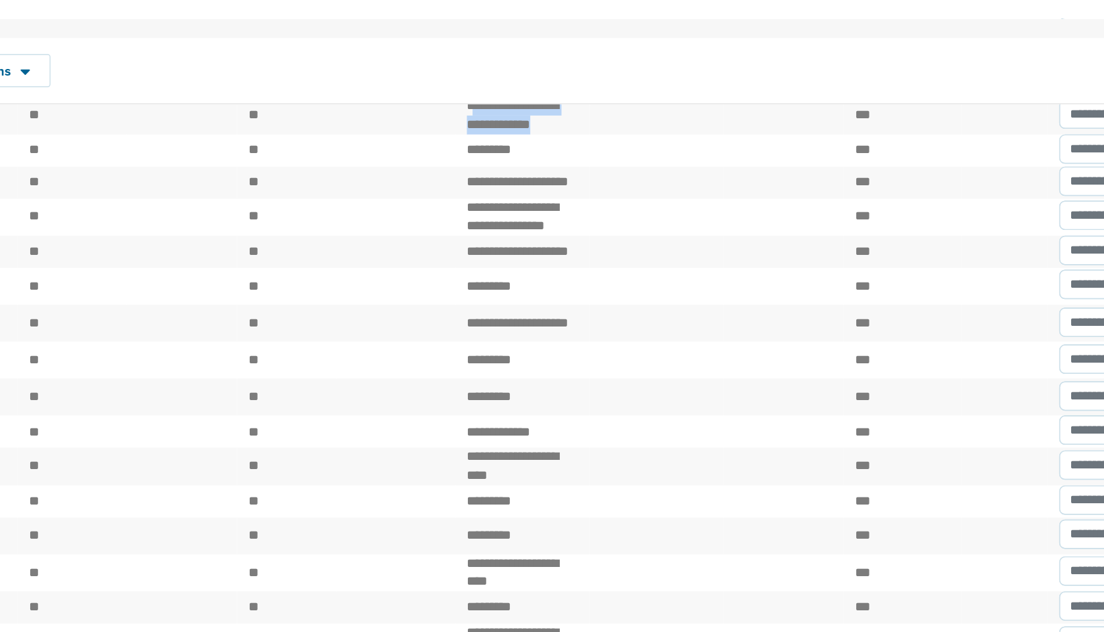
scroll to position [145, 0]
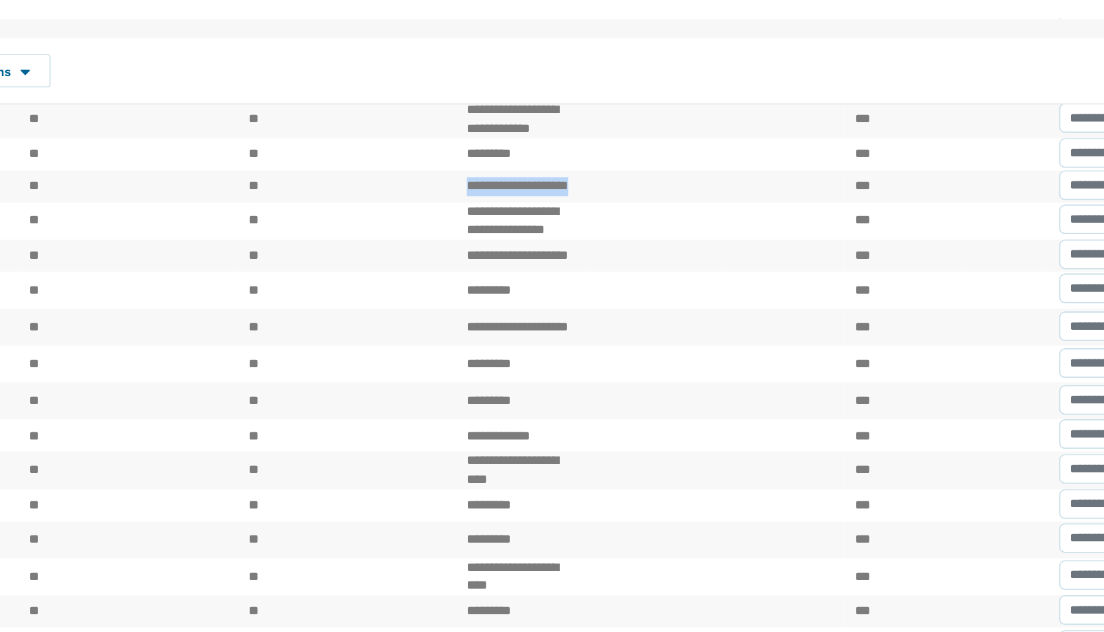
drag, startPoint x: 472, startPoint y: 234, endPoint x: 516, endPoint y: 242, distance: 44.7
click at [516, 214] on td "**********" at bounding box center [540, 203] width 93 height 22
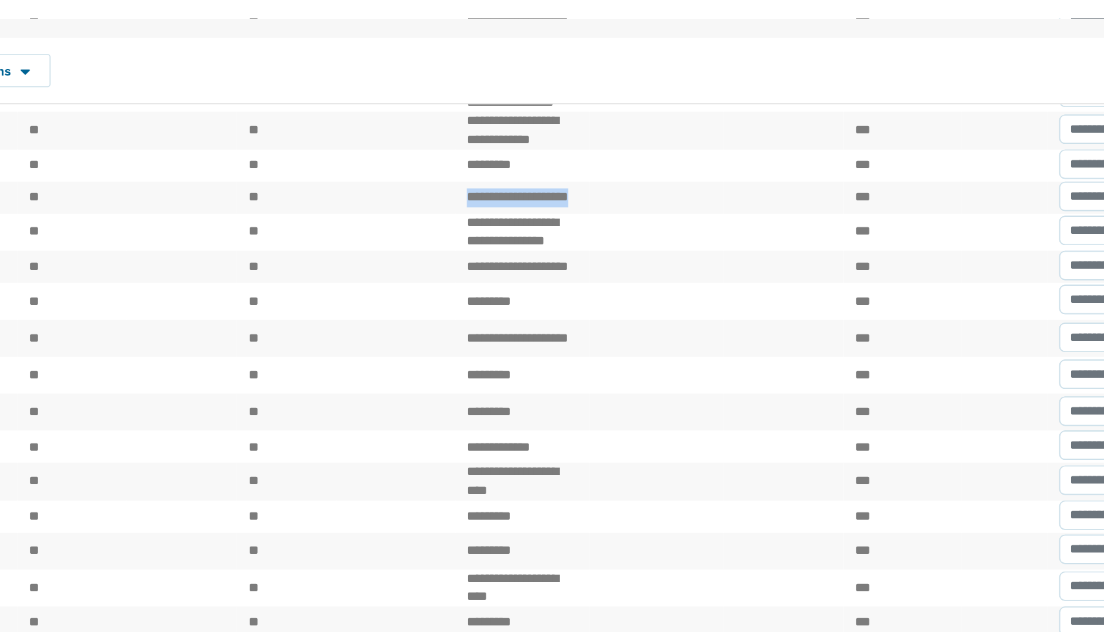
scroll to position [133, 0]
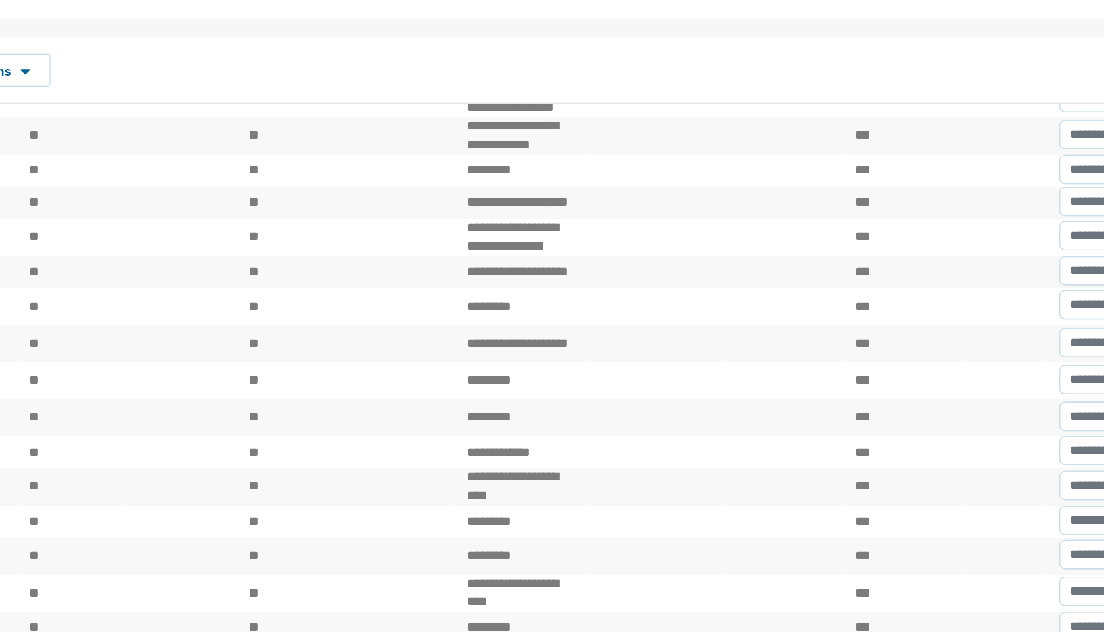
click at [494, 204] on td "*********" at bounding box center [540, 192] width 93 height 22
drag, startPoint x: 473, startPoint y: 273, endPoint x: 510, endPoint y: 294, distance: 42.6
click at [510, 252] on td "**********" at bounding box center [540, 239] width 93 height 26
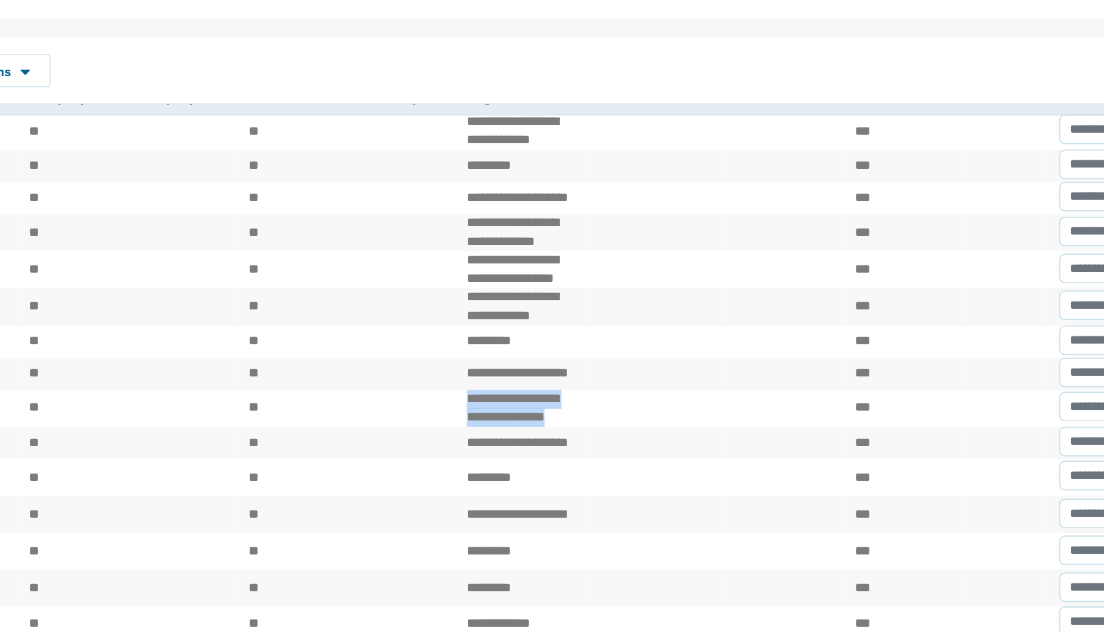
scroll to position [0, 0]
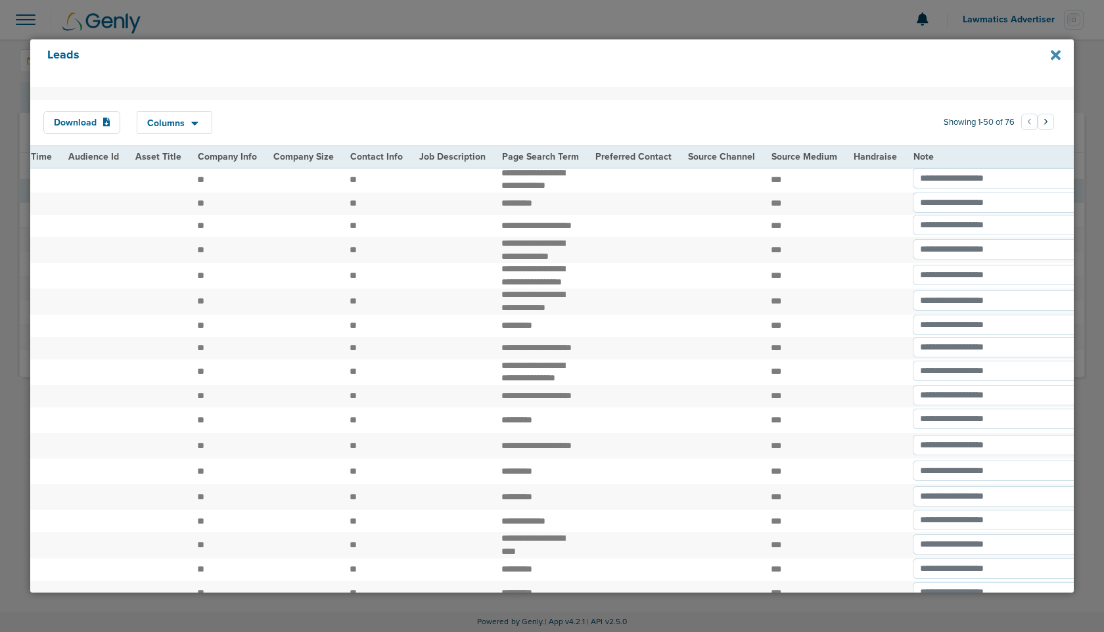
click at [1057, 52] on icon at bounding box center [1056, 56] width 10 height 10
click at [984, 28] on div at bounding box center [552, 316] width 1104 height 632
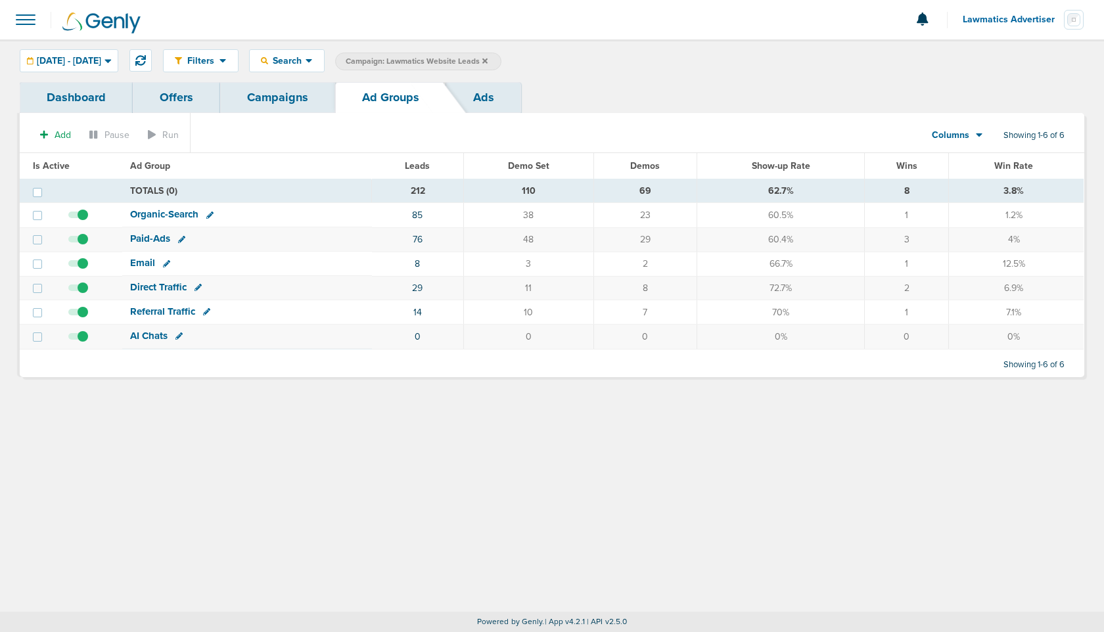
click at [289, 103] on link "Campaigns" at bounding box center [277, 97] width 115 height 31
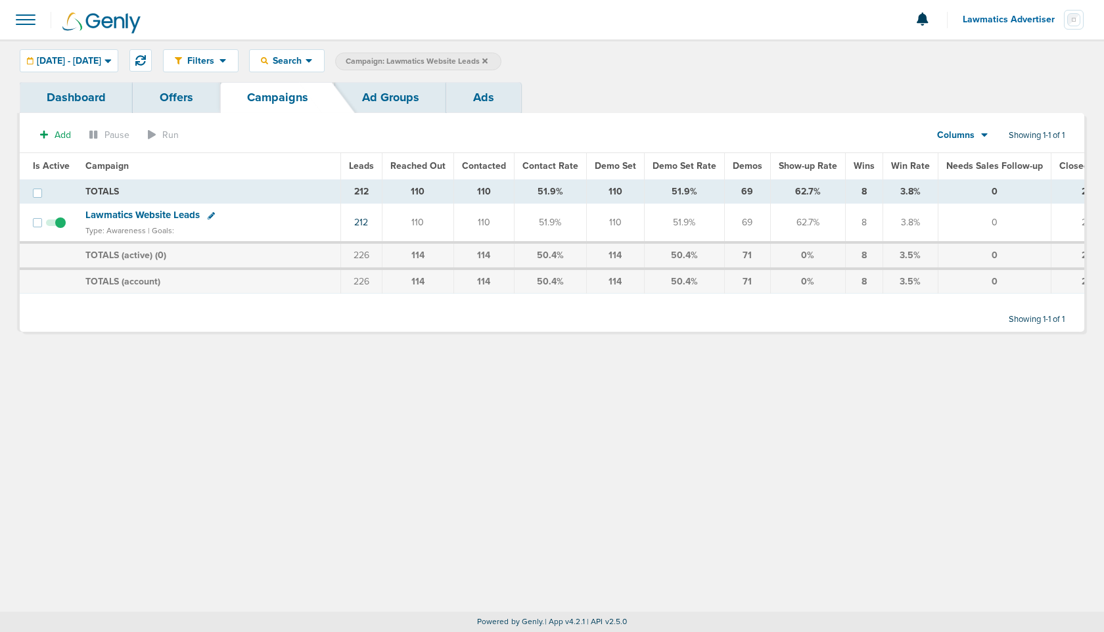
drag, startPoint x: 346, startPoint y: 168, endPoint x: 1055, endPoint y: 174, distance: 709.2
click at [1055, 174] on tr "Is Active Campaign Leads Reached Out Contacted Contact Rate Demo Set Demo Set R…" at bounding box center [607, 166] width 1175 height 26
click at [627, 80] on div "Filters Active Only Settings Status Active Inactive Objectives MQL SQL Traffic …" at bounding box center [552, 60] width 1104 height 43
drag, startPoint x: 344, startPoint y: 165, endPoint x: 711, endPoint y: 164, distance: 367.4
click at [711, 164] on tr "Is Active Campaign Leads Reached Out Contacted Contact Rate Demo Set Demo Set R…" at bounding box center [607, 166] width 1175 height 26
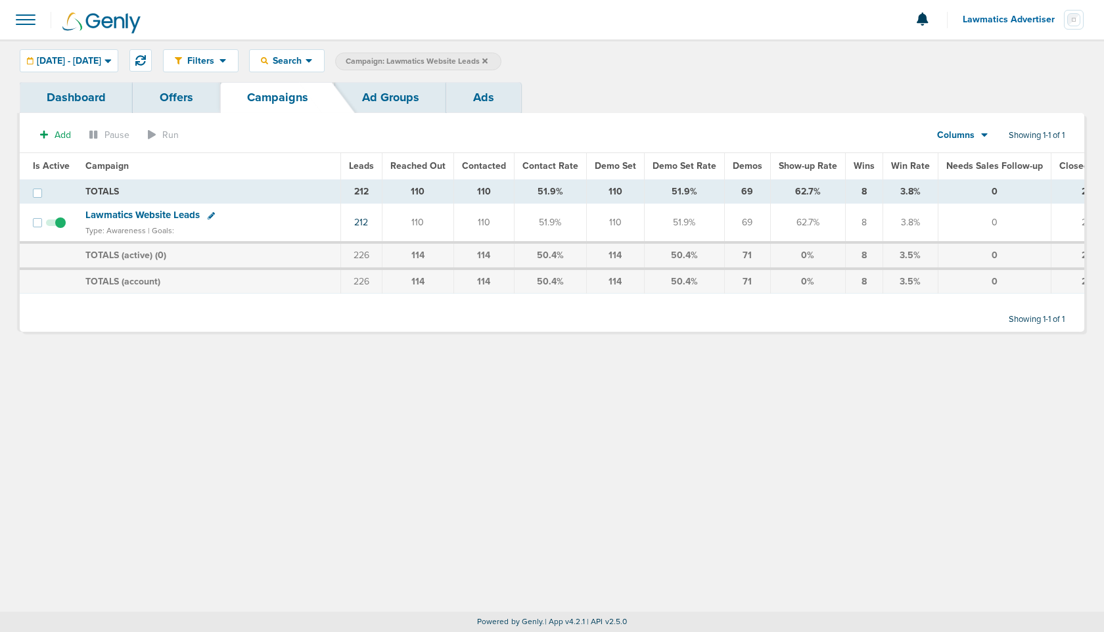
click at [757, 163] on th "Demos" at bounding box center [747, 166] width 46 height 26
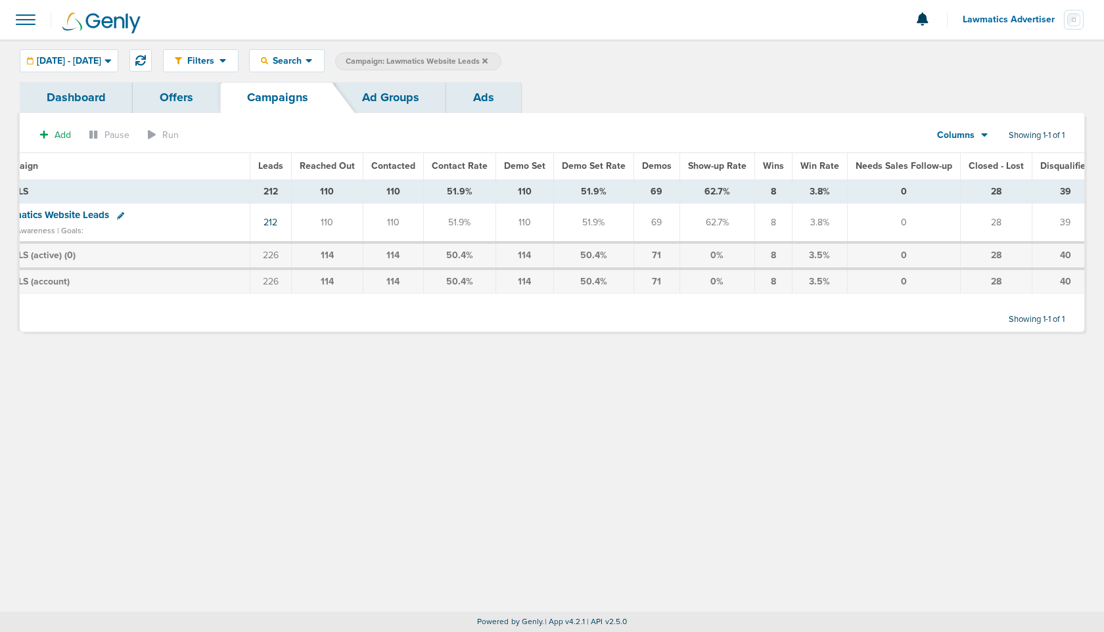
scroll to position [0, 95]
click at [580, 133] on section "Add Pause Run Columns Media Stats Sales Performance Custom Showing 1-1 of 1" at bounding box center [552, 138] width 1065 height 30
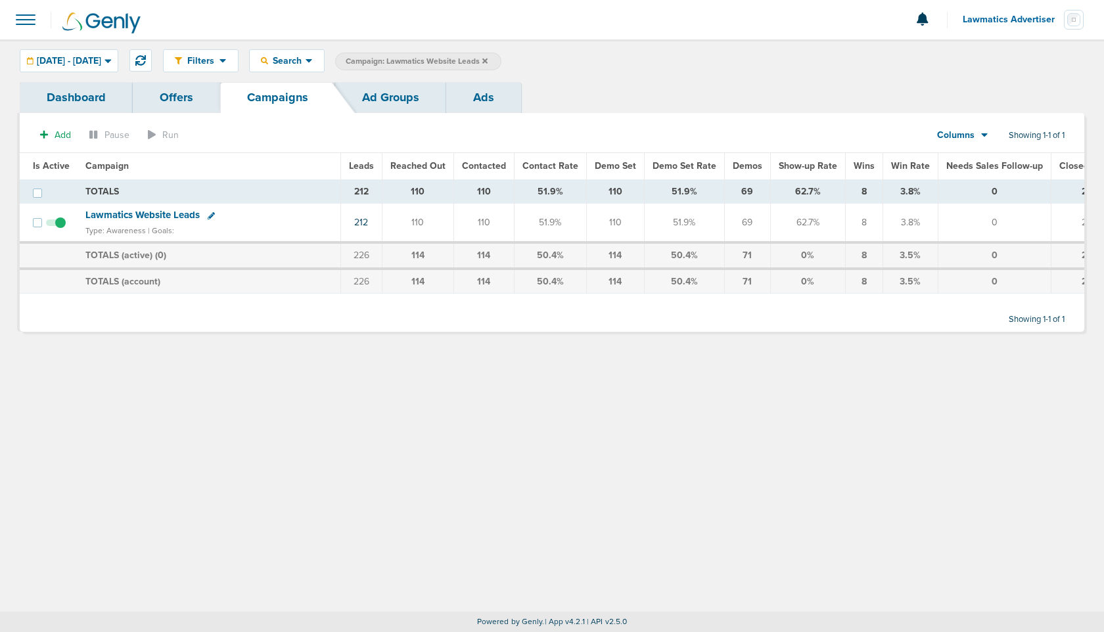
scroll to position [0, 0]
click at [101, 58] on span "08.01.2025 - 08.31.2025" at bounding box center [69, 61] width 64 height 9
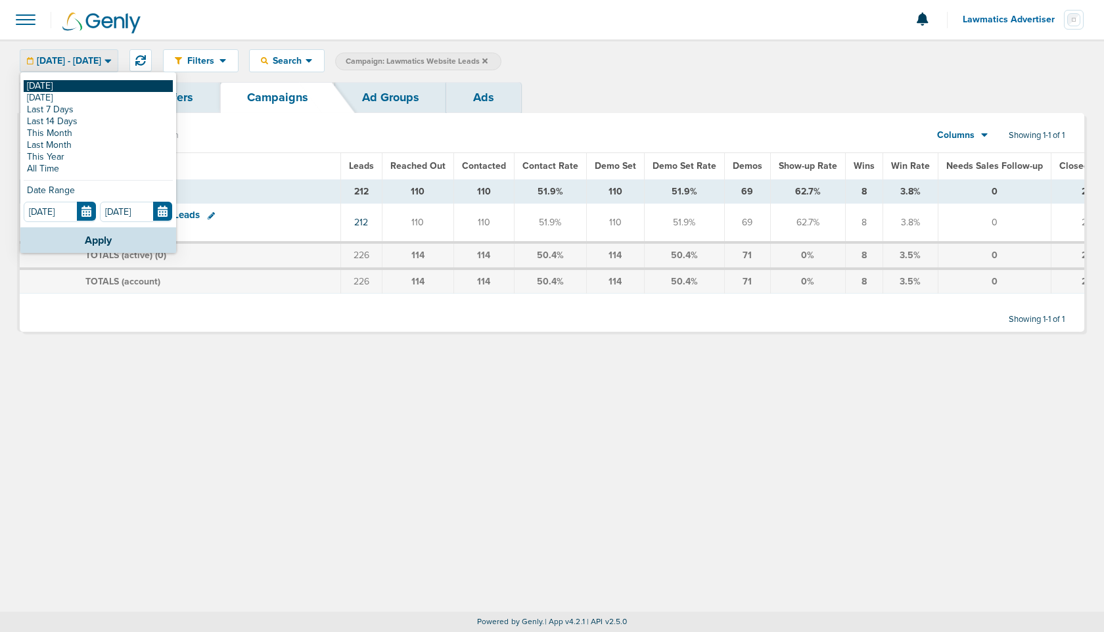
click at [76, 88] on link "[DATE]" at bounding box center [98, 86] width 149 height 12
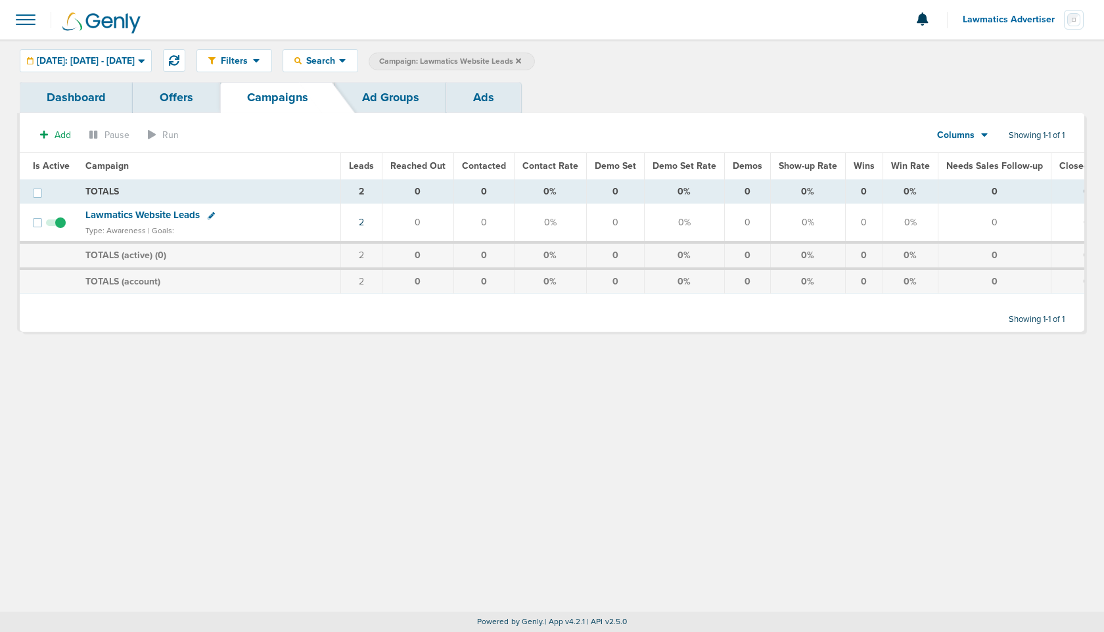
click at [535, 61] on label "Campaign: Lawmatics Website Leads" at bounding box center [452, 62] width 166 height 18
click at [521, 59] on icon at bounding box center [518, 60] width 5 height 5
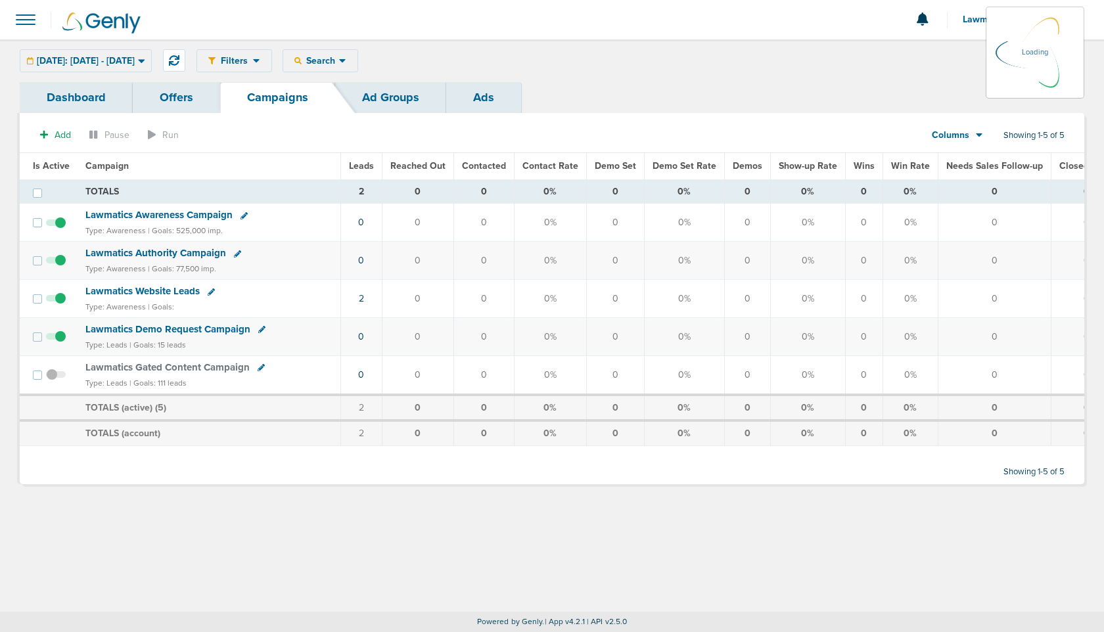
click at [975, 21] on span "Lawmatics Advertiser" at bounding box center [1013, 19] width 101 height 9
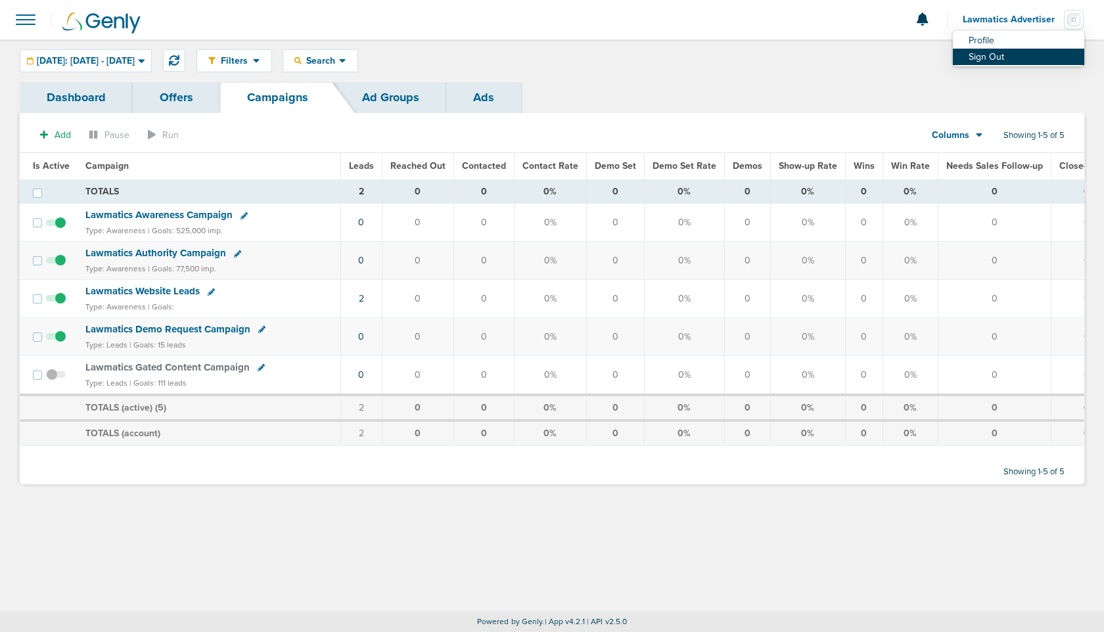
click at [971, 57] on link "Sign Out" at bounding box center [1018, 57] width 131 height 16
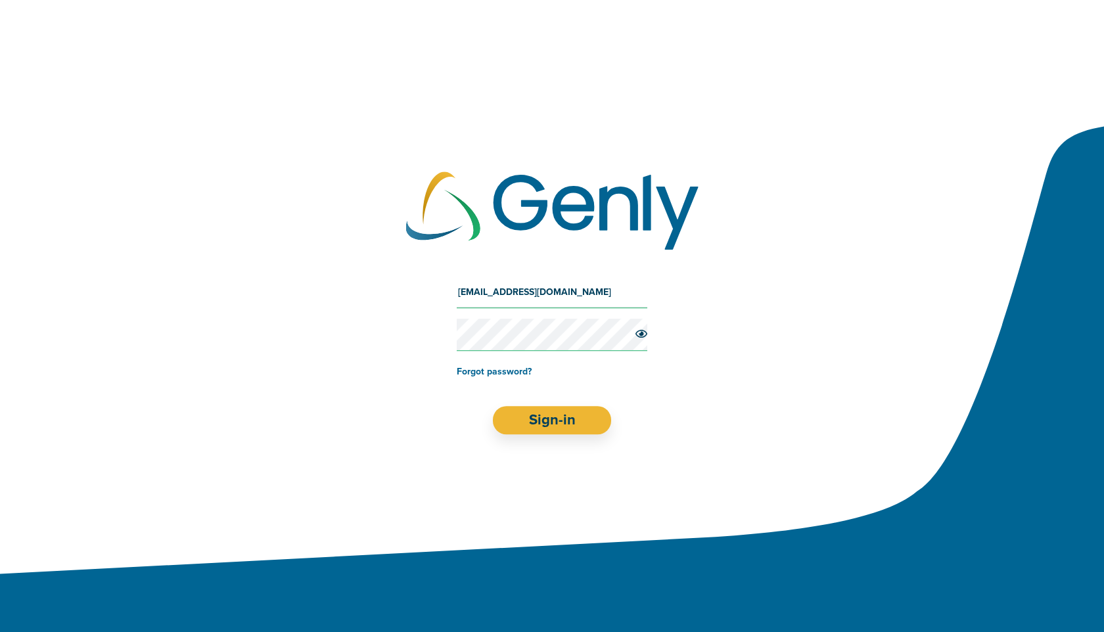
click at [580, 285] on input "kelsey+lawmatics@genly.com" at bounding box center [552, 293] width 191 height 32
type input "Oz@preciseos.com"
click at [556, 422] on button "Sign-in" at bounding box center [552, 420] width 119 height 28
